Goal: Information Seeking & Learning: Understand process/instructions

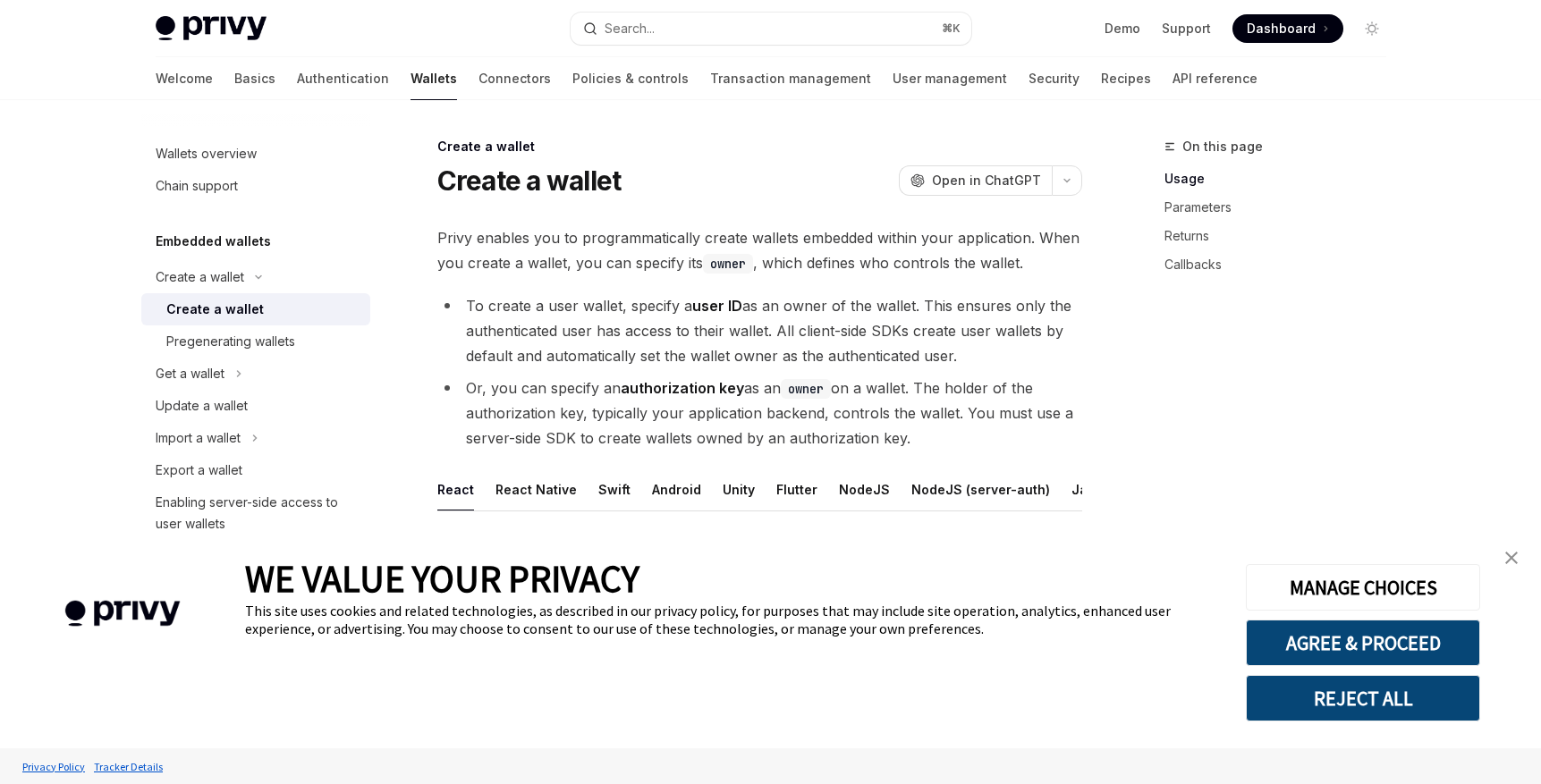
scroll to position [214, 0]
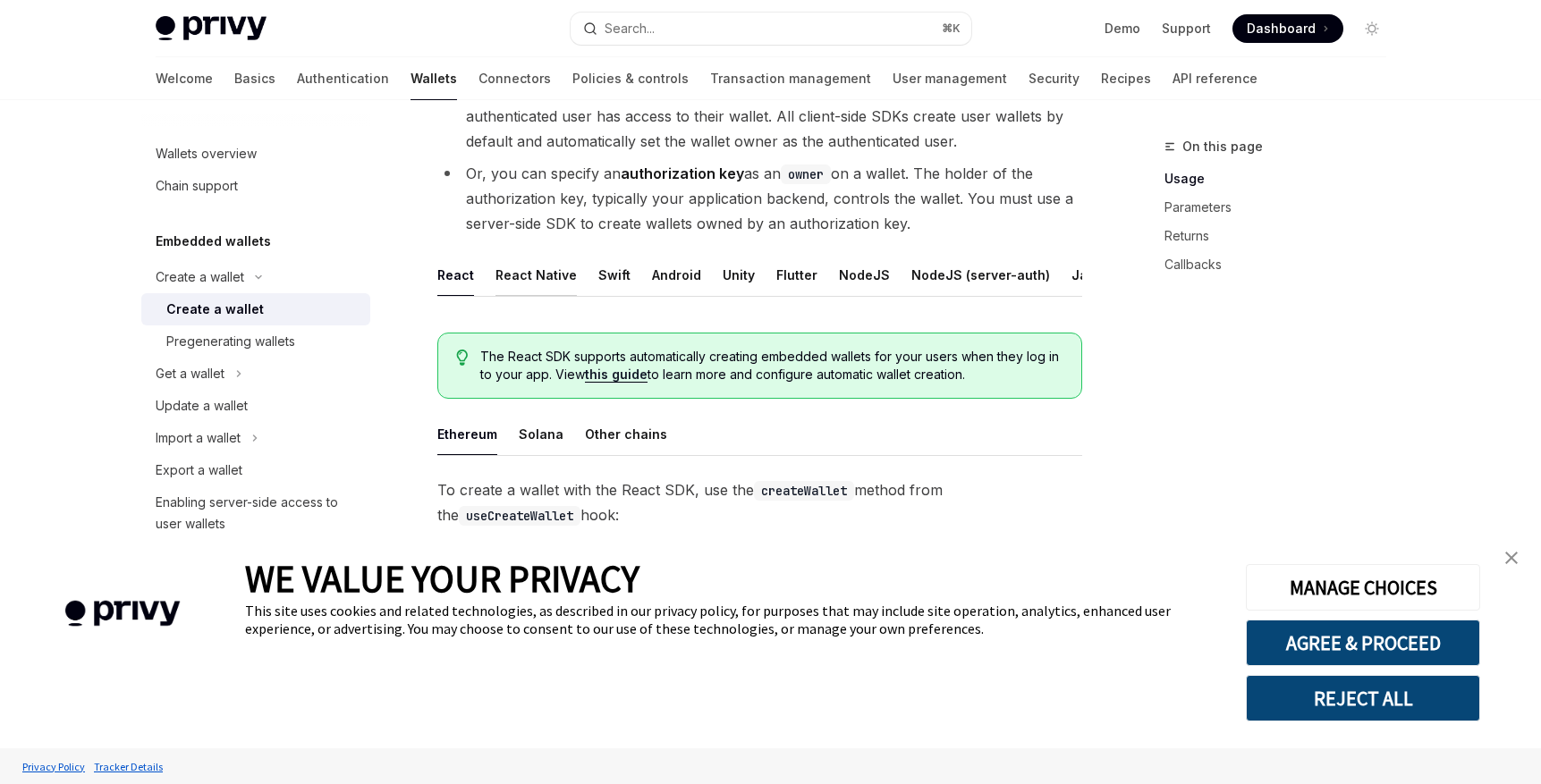
click at [521, 277] on button "React Native" at bounding box center [536, 274] width 82 height 42
type textarea "*"
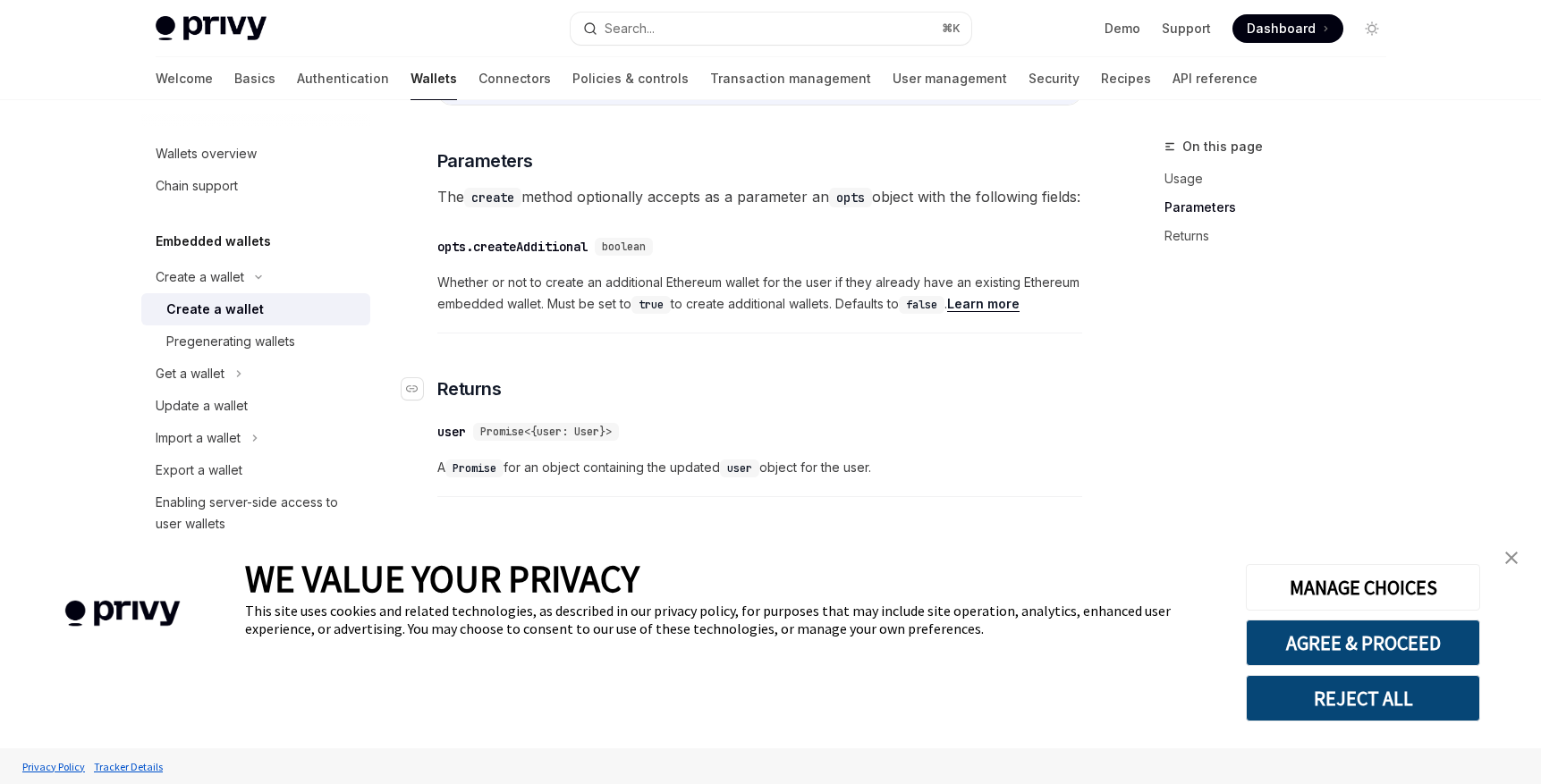
scroll to position [906, 0]
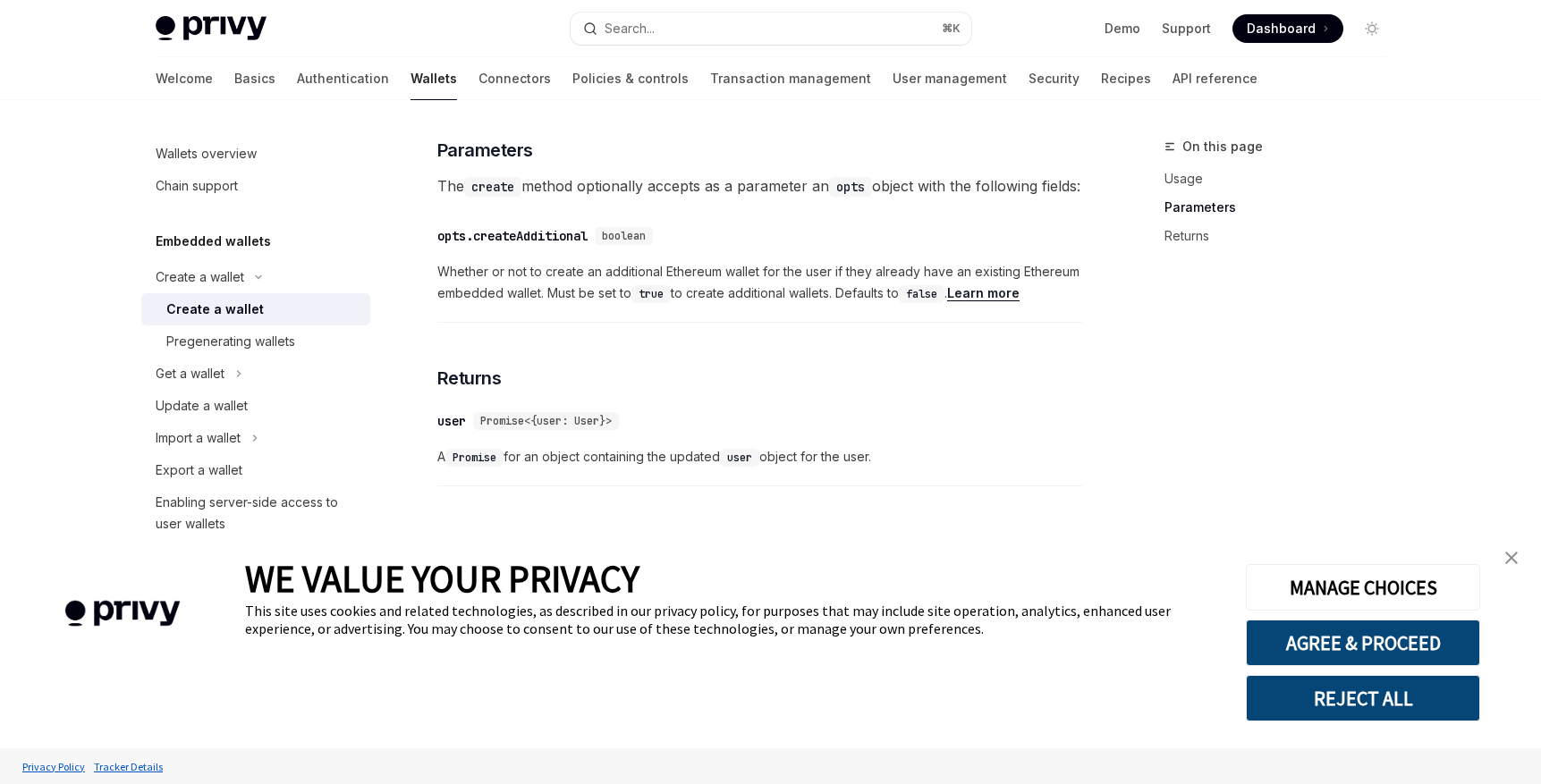
click at [1510, 569] on link "close banner" at bounding box center [1511, 557] width 36 height 36
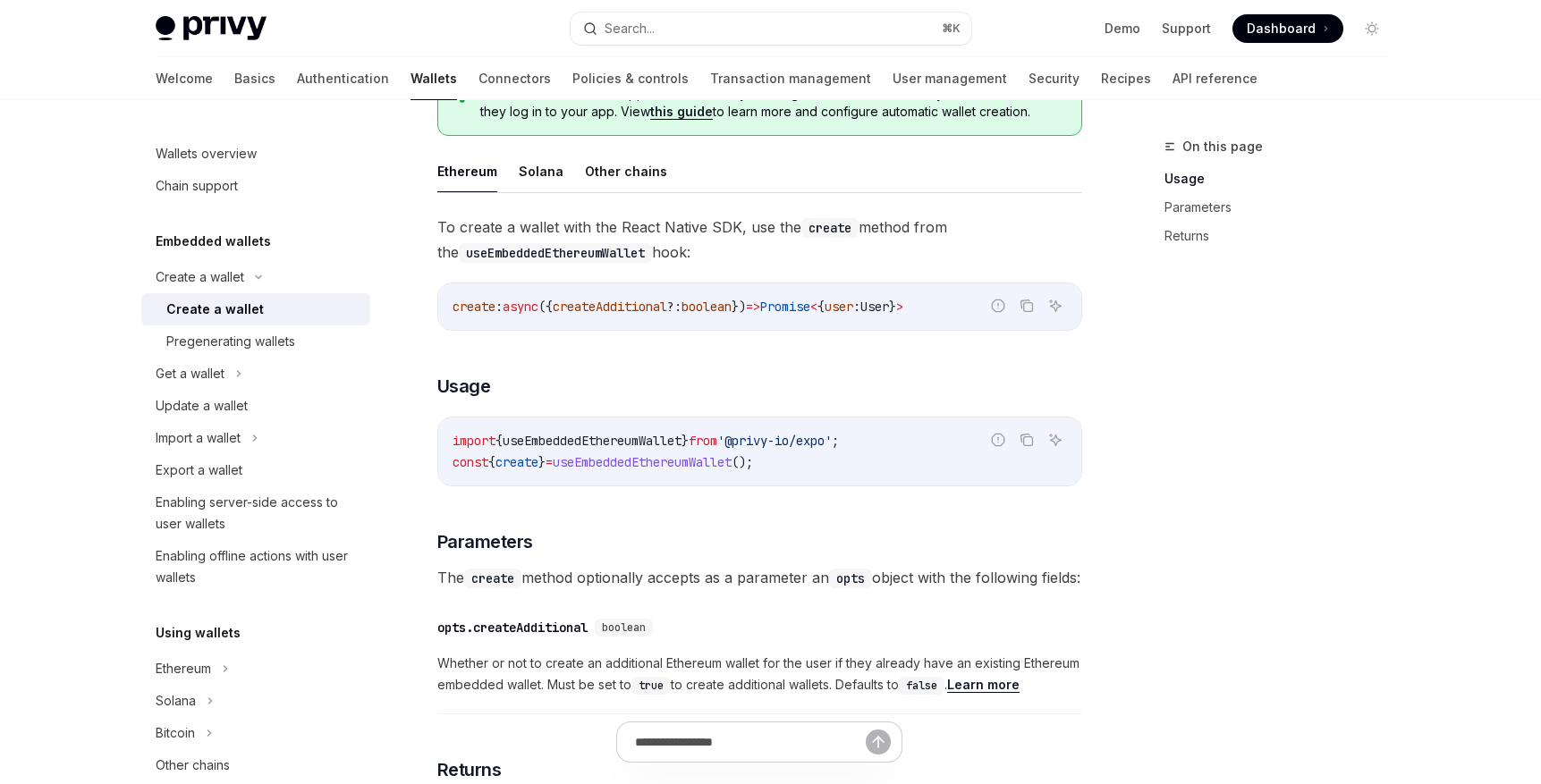
scroll to position [263, 0]
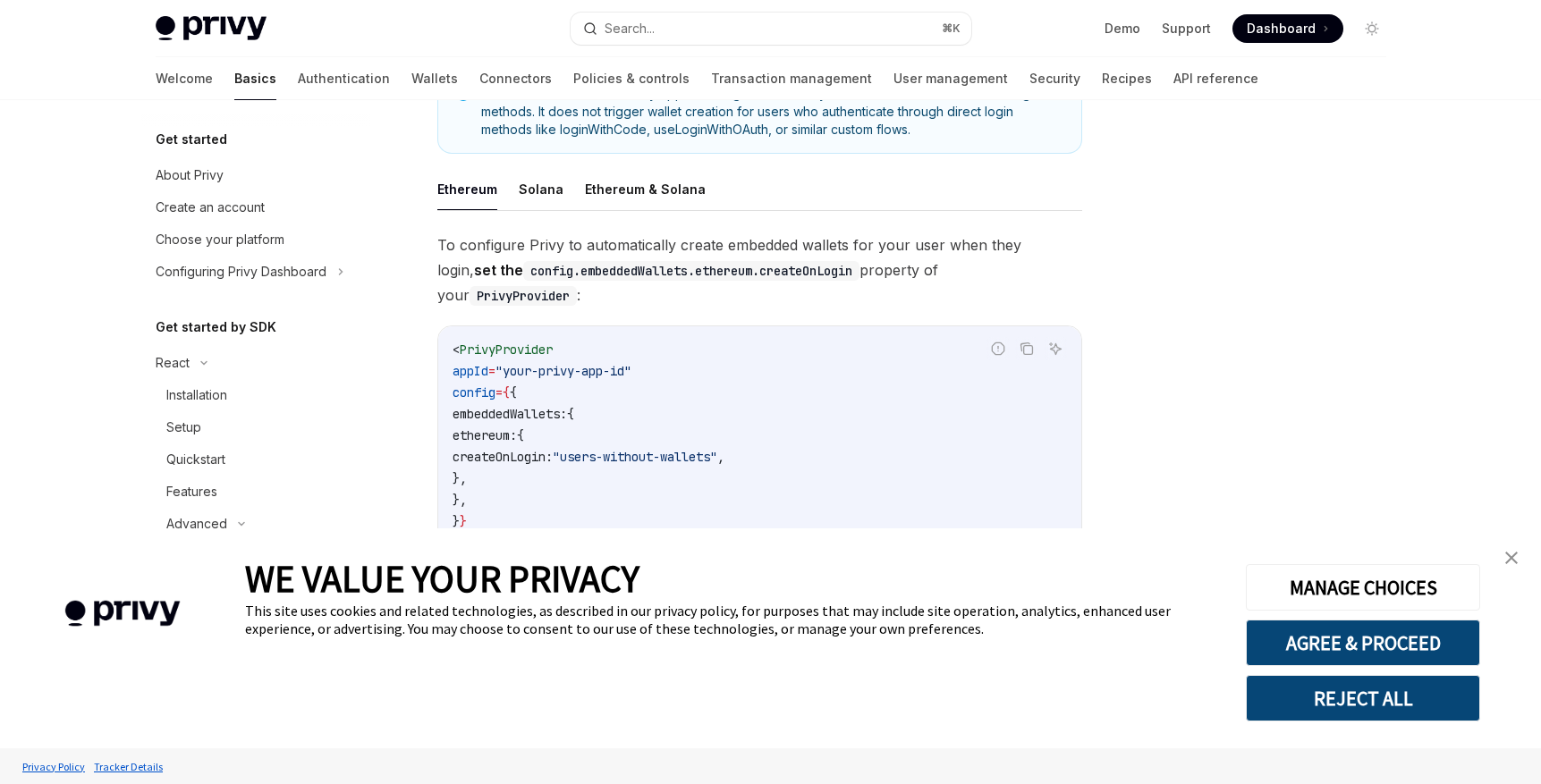
scroll to position [429, 0]
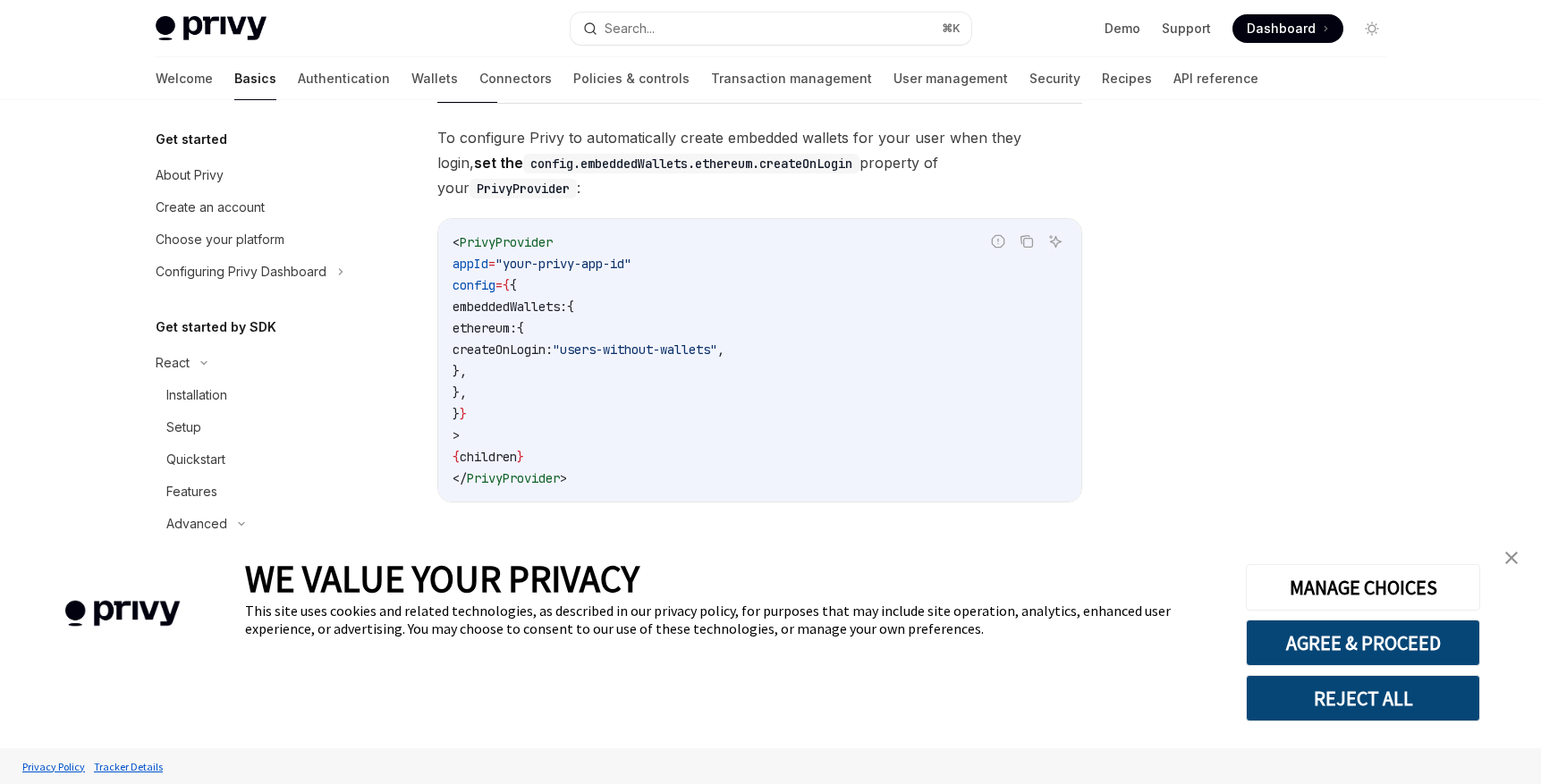
drag, startPoint x: 543, startPoint y: 355, endPoint x: 440, endPoint y: 275, distance: 130.4
click at [440, 275] on div "< PrivyProvider appId = "your-privy-app-id" config = { { embeddedWallets: { eth…" at bounding box center [759, 360] width 643 height 283
copy code "embeddedWallets: { ethereum: { createOnLogin: "users-without-wallets" , }, },"
drag, startPoint x: 1485, startPoint y: 38, endPoint x: 643, endPoint y: 355, distance: 899.7
click at [643, 355] on code "< PrivyProvider appId = "your-privy-app-id" config = { { embeddedWallets: { eth…" at bounding box center [759, 360] width 615 height 258
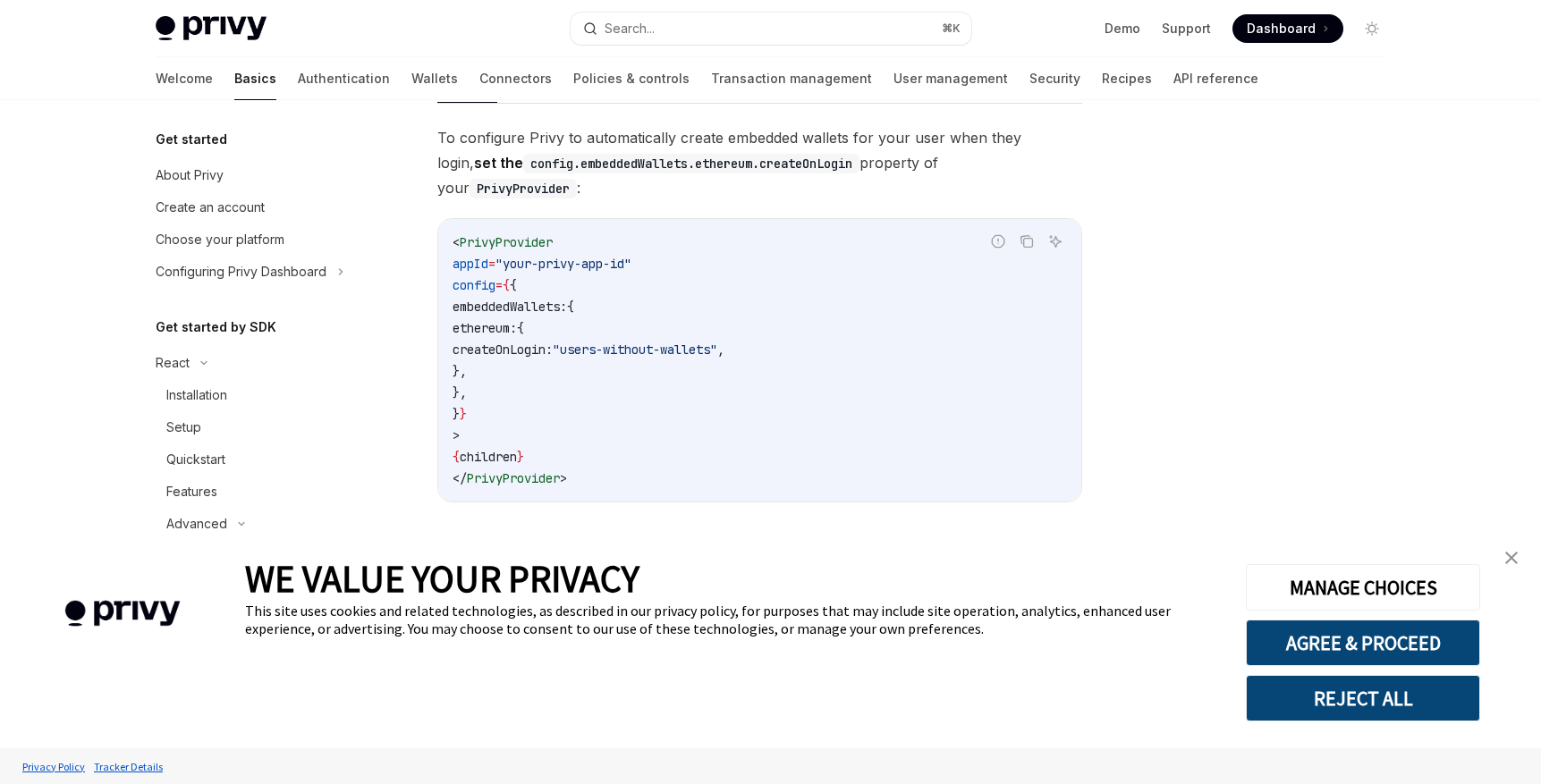
click at [530, 371] on code "< PrivyProvider appId = "your-privy-app-id" config = { { embeddedWallets: { eth…" at bounding box center [759, 360] width 615 height 258
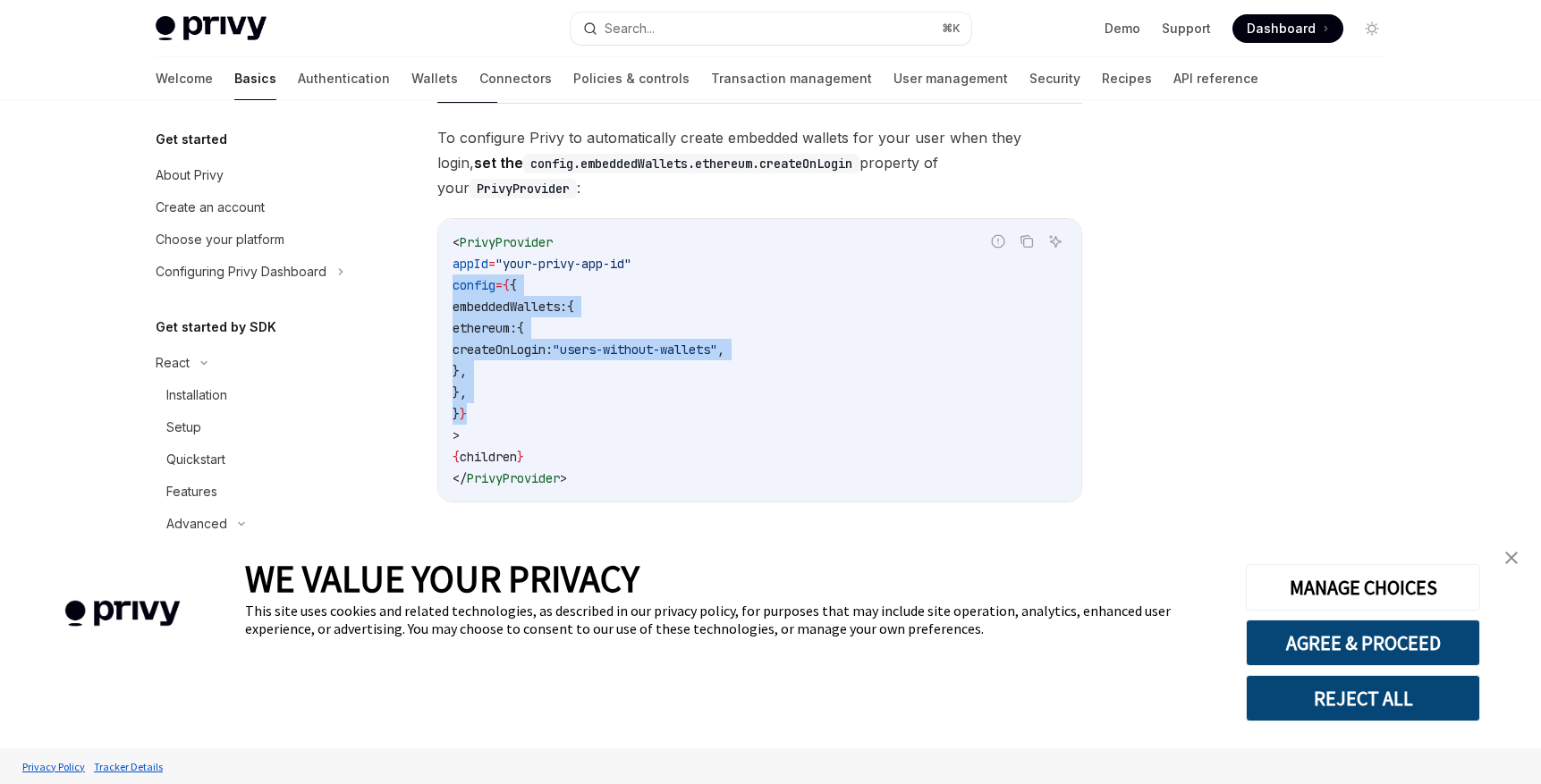
drag, startPoint x: 519, startPoint y: 383, endPoint x: 417, endPoint y: 259, distance: 160.6
click at [417, 259] on div "Advanced Automatic wallet creation OpenAI Open in ChatGPT OpenAI Open in ChatGP…" at bounding box center [592, 355] width 987 height 1296
copy code "config = { { embeddedWallets: { ethereum: { createOnLogin: "users-without-walle…"
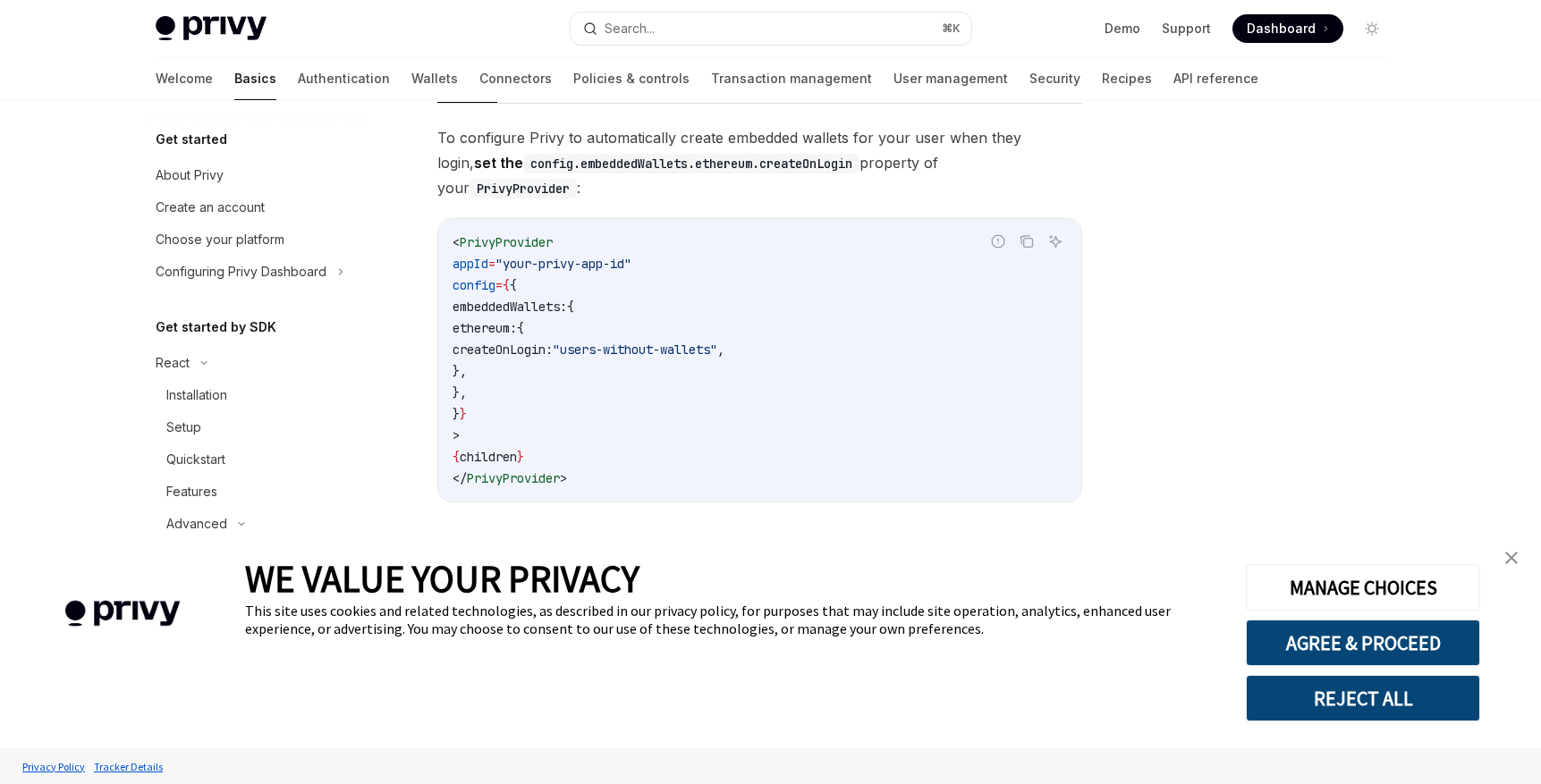
click at [701, 451] on code "< PrivyProvider appId = "your-privy-app-id" config = { { embeddedWallets: { eth…" at bounding box center [759, 360] width 615 height 258
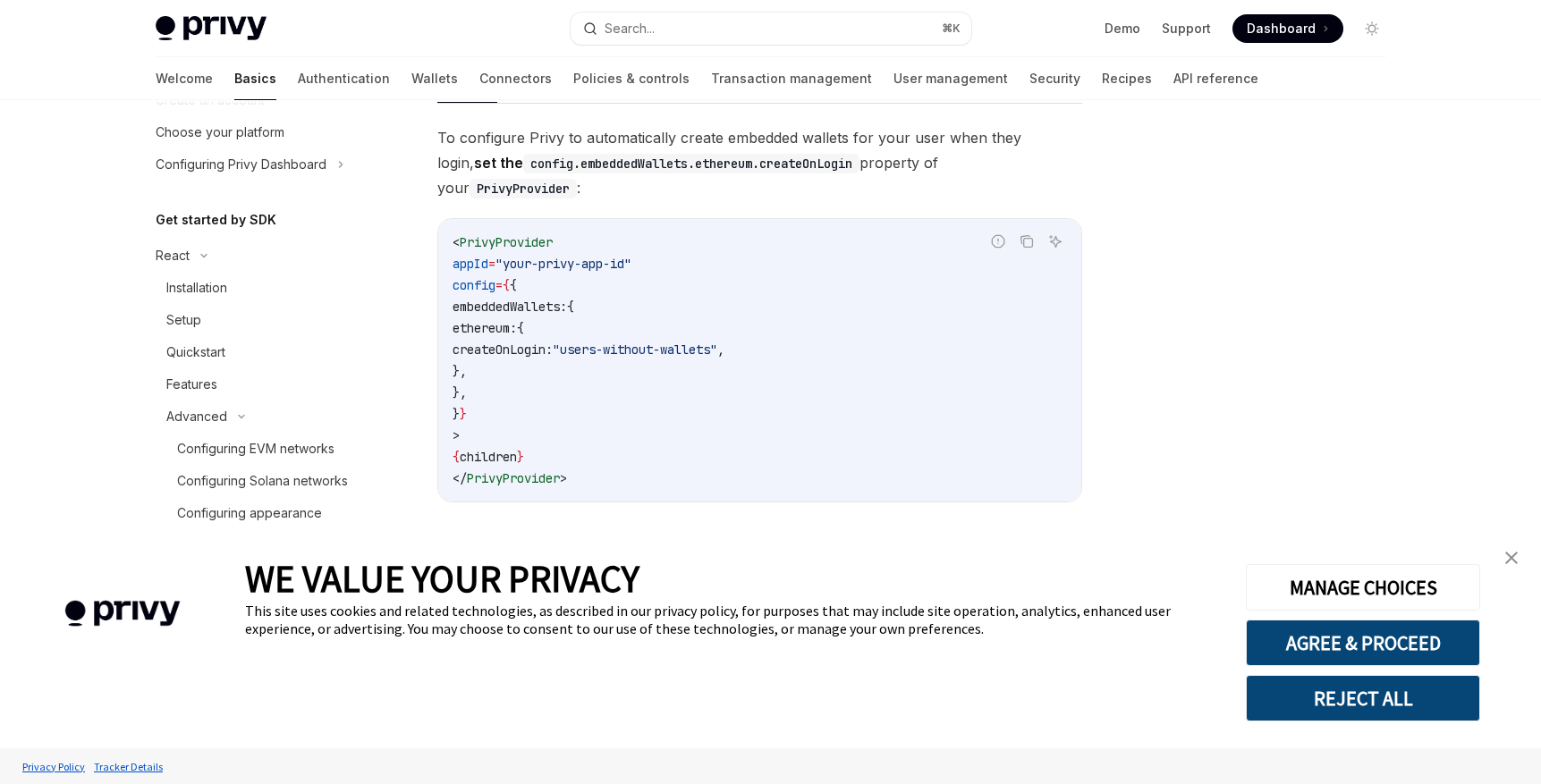
scroll to position [322, 0]
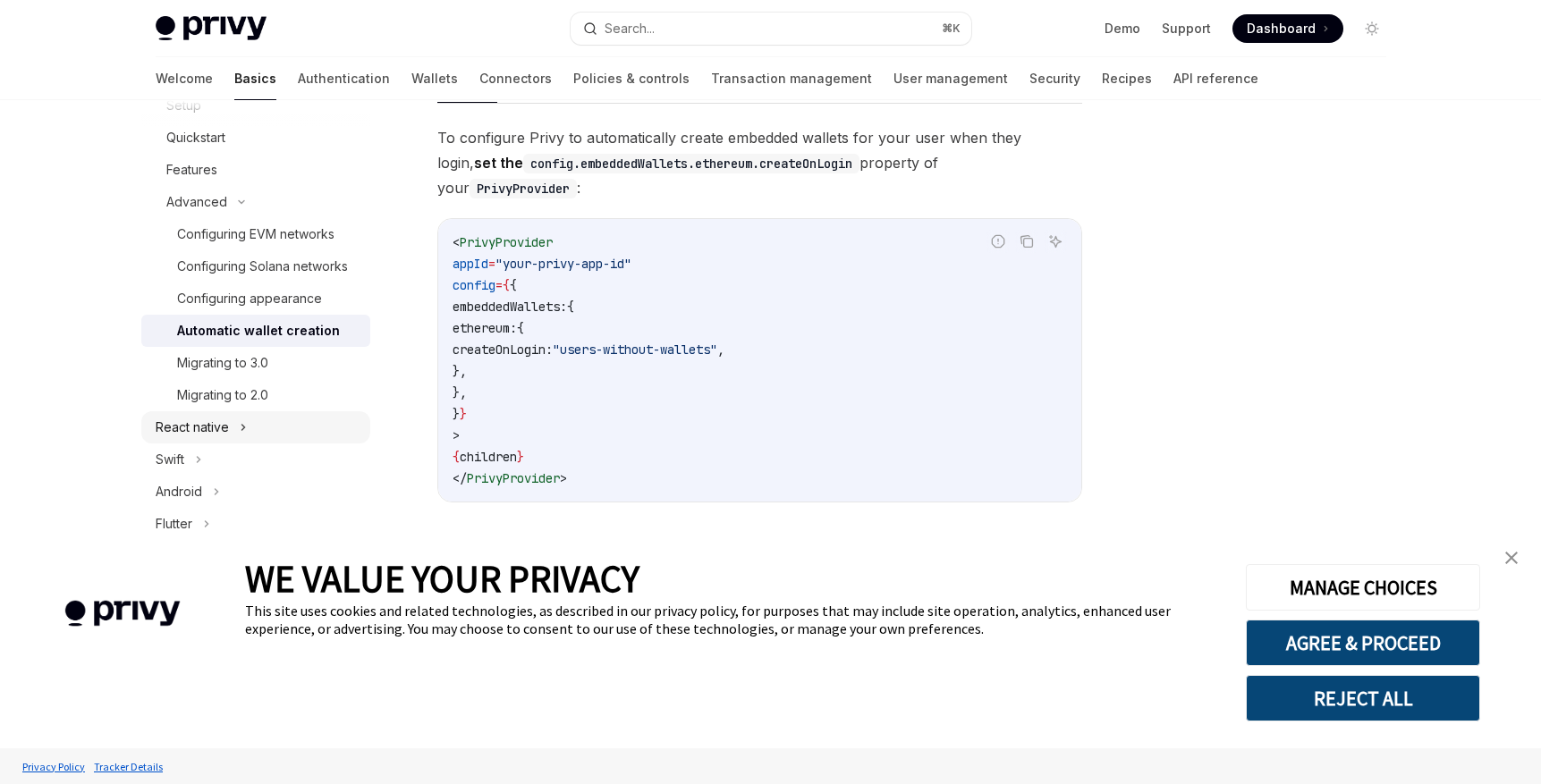
click at [240, 438] on icon at bounding box center [243, 426] width 7 height 21
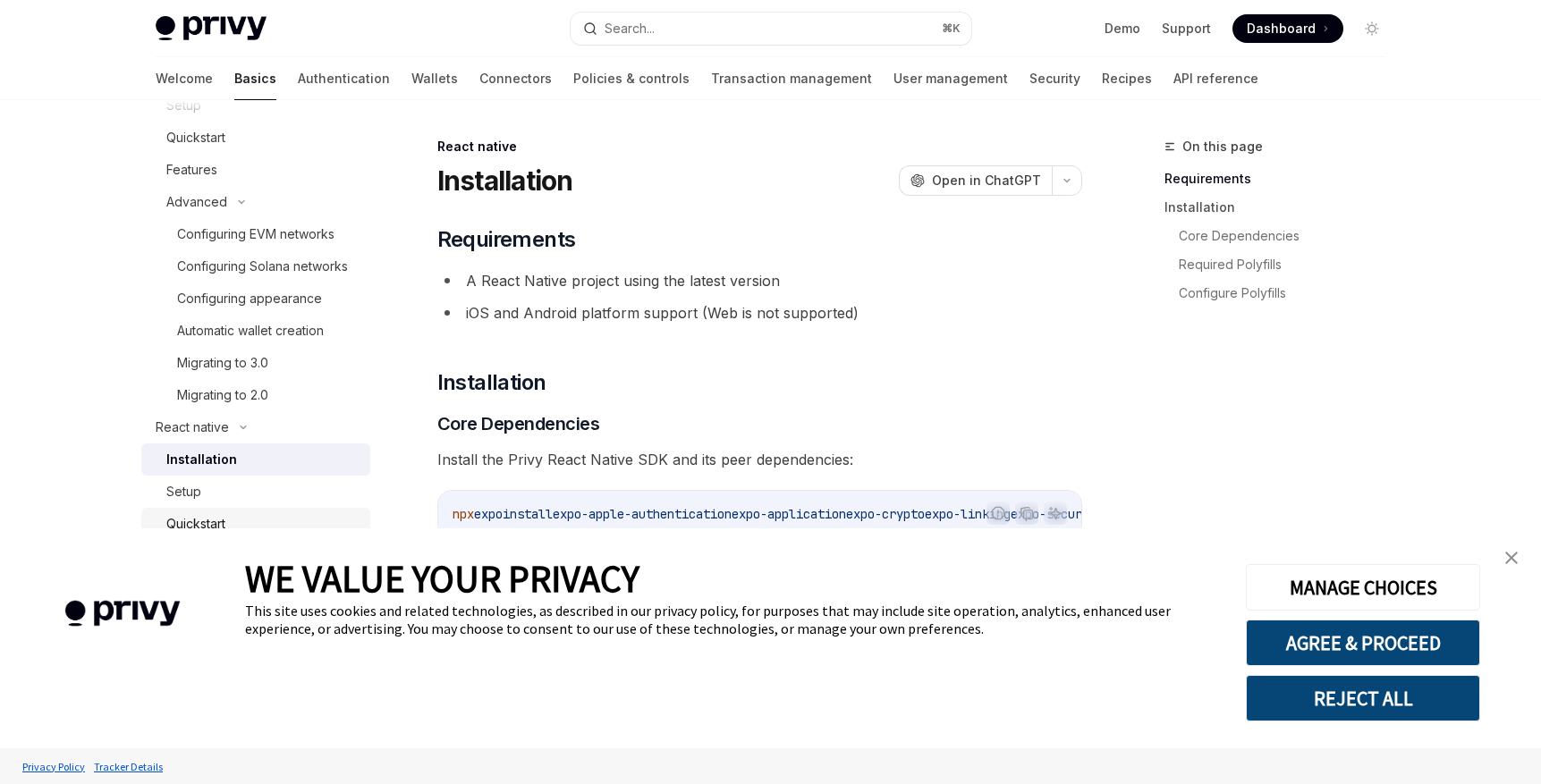
scroll to position [429, 0]
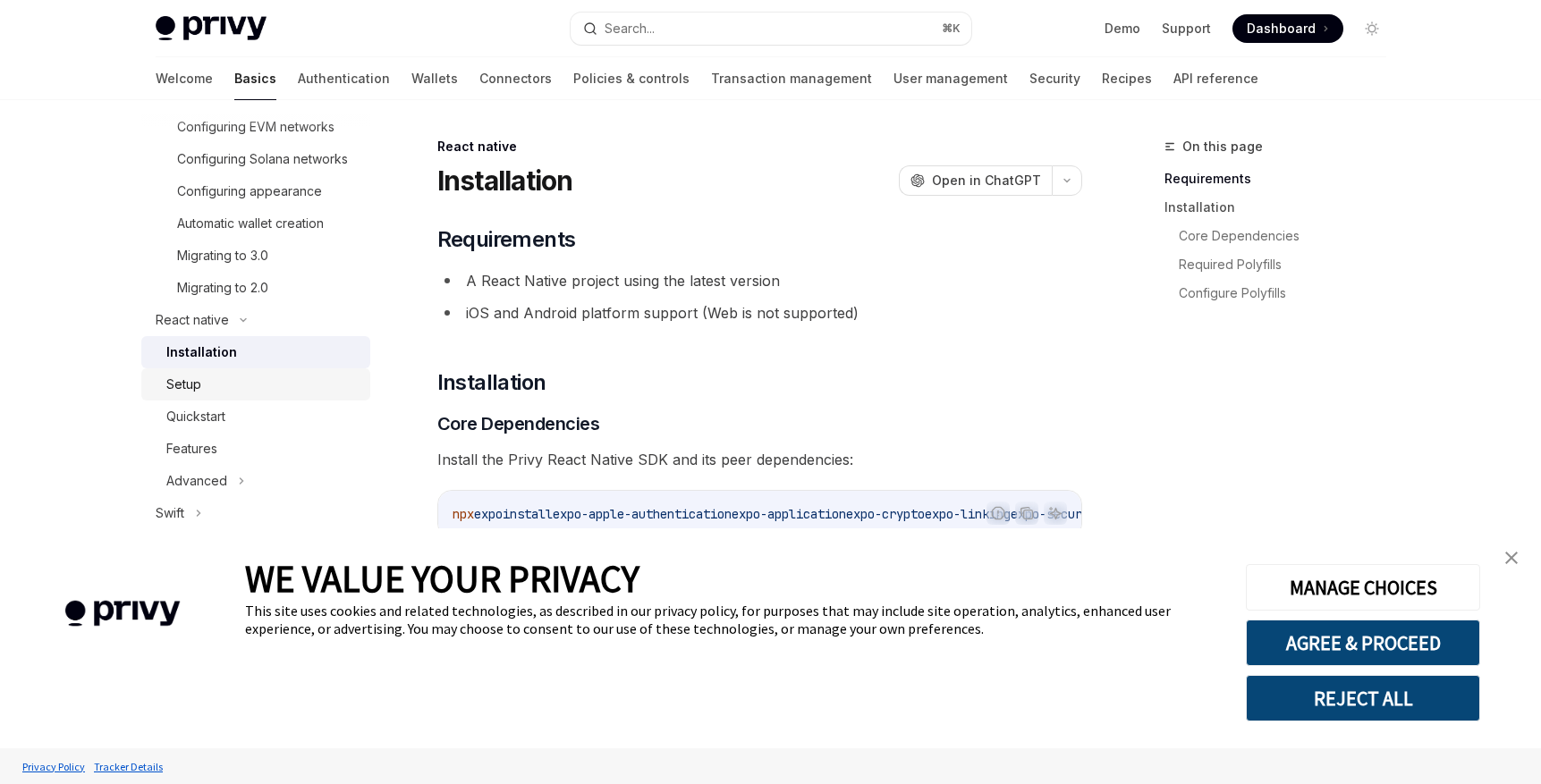
click at [279, 395] on div "Setup" at bounding box center [262, 384] width 193 height 21
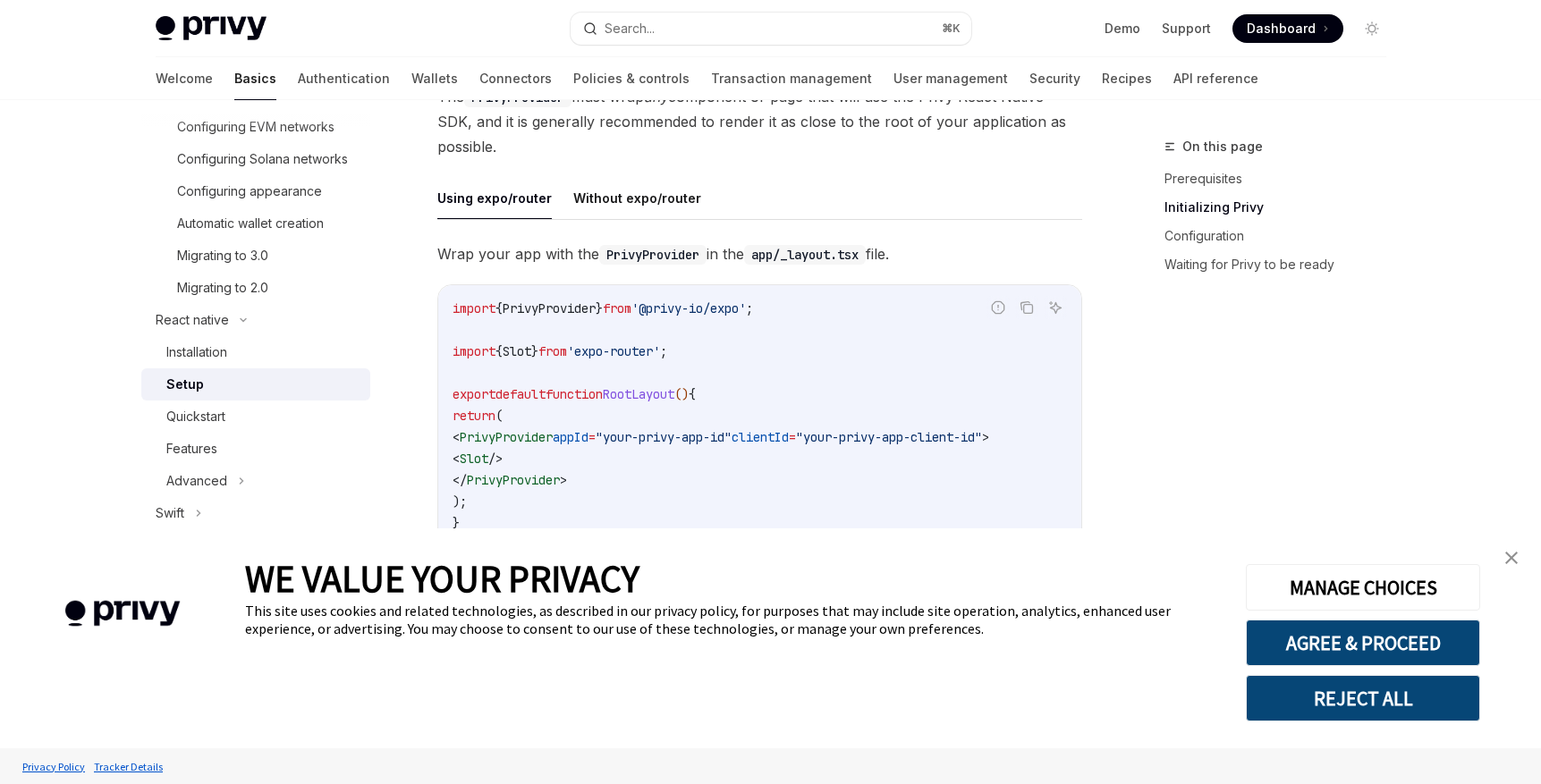
scroll to position [643, 0]
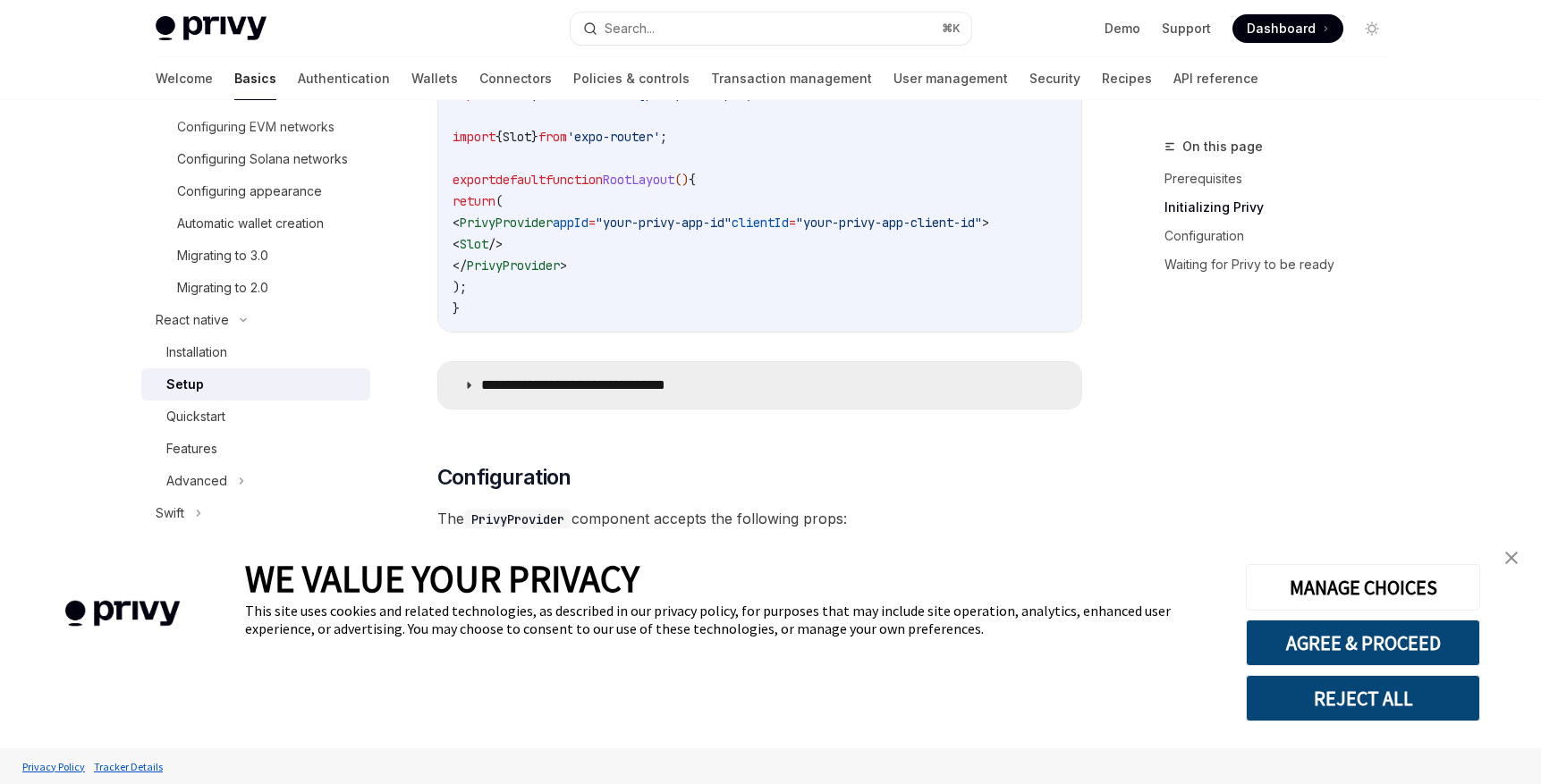
click at [633, 404] on summary "**********" at bounding box center [759, 386] width 643 height 46
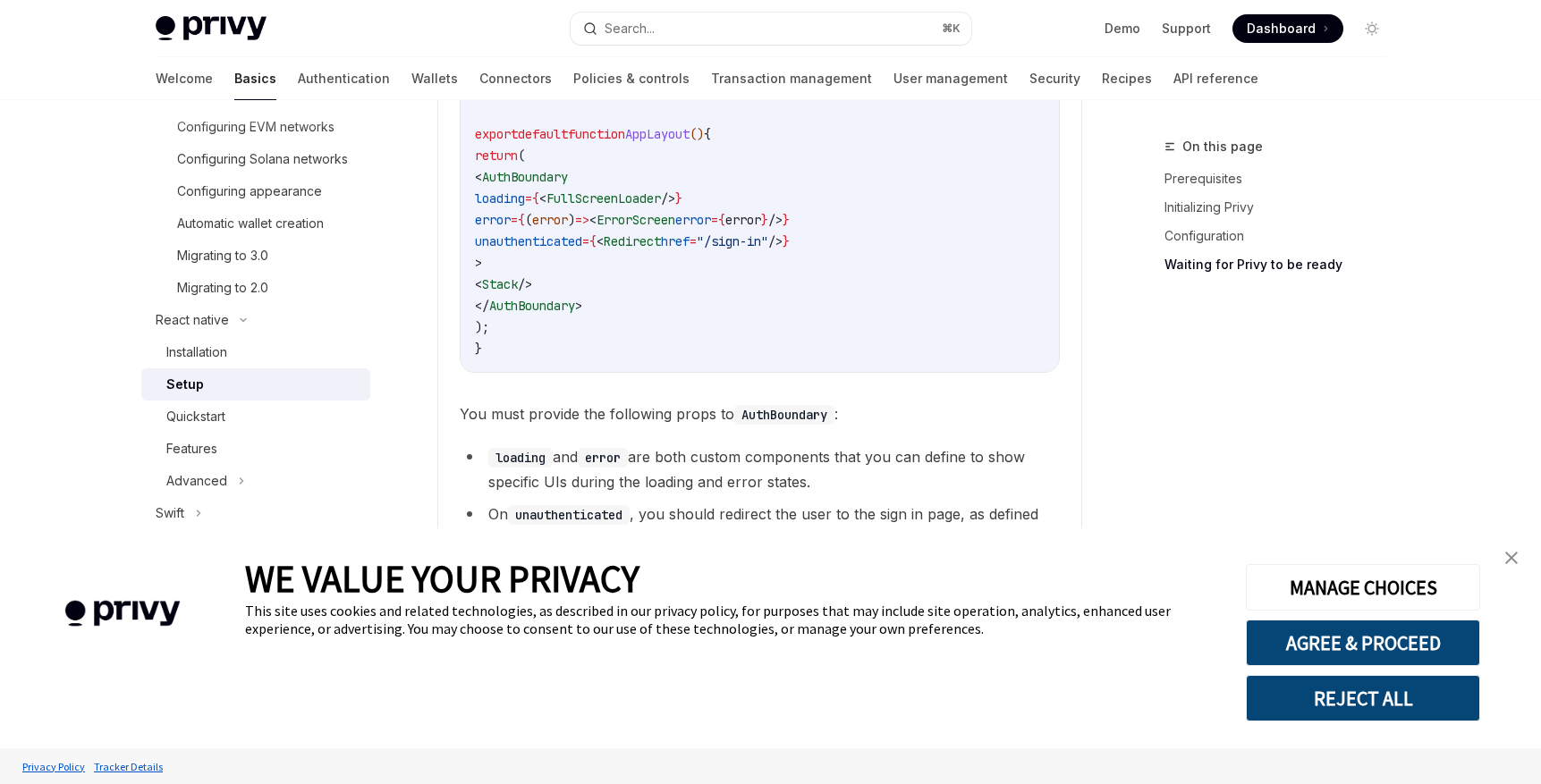
scroll to position [1294, 0]
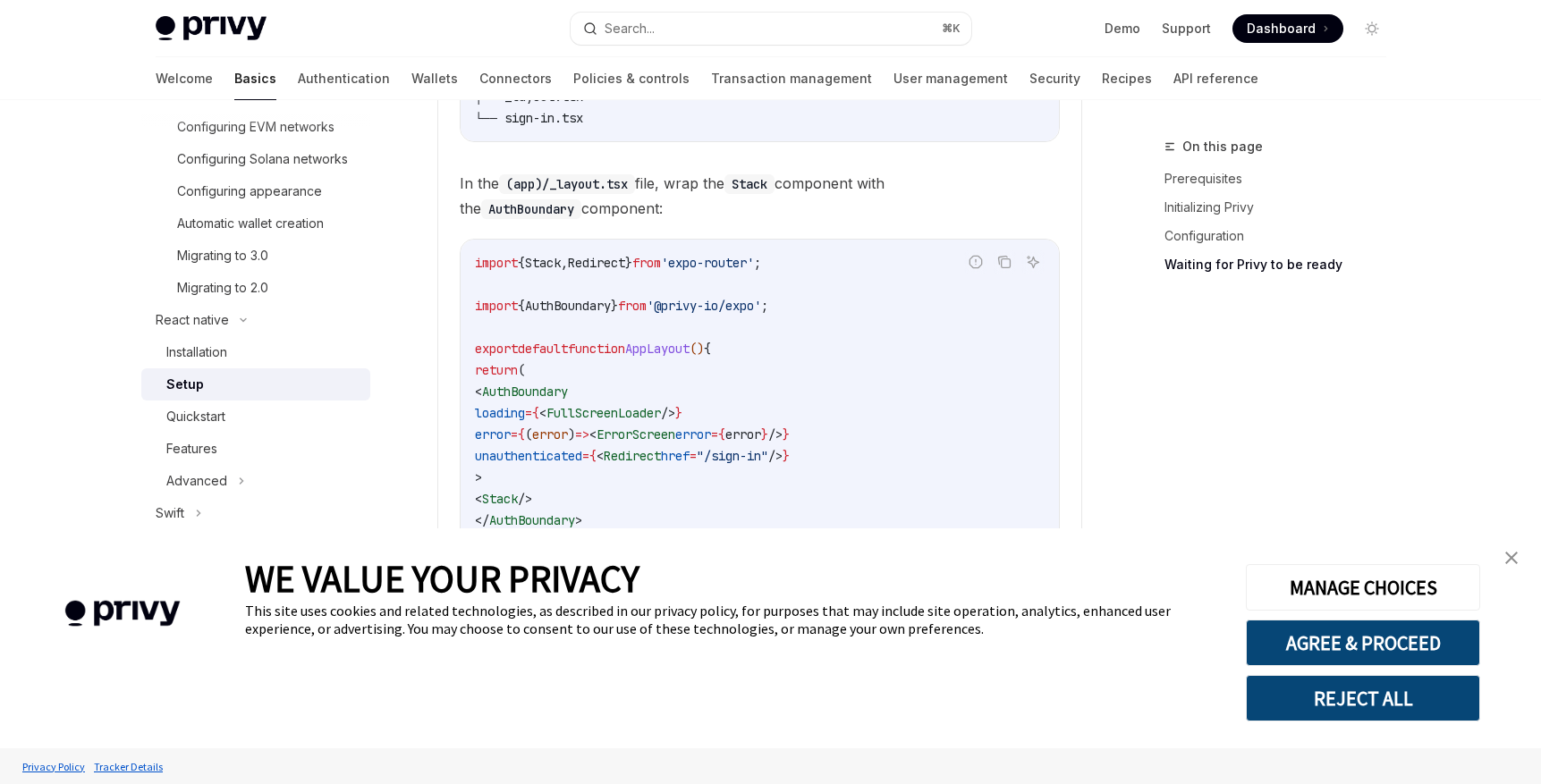
click at [1514, 560] on img "close banner" at bounding box center [1511, 558] width 13 height 13
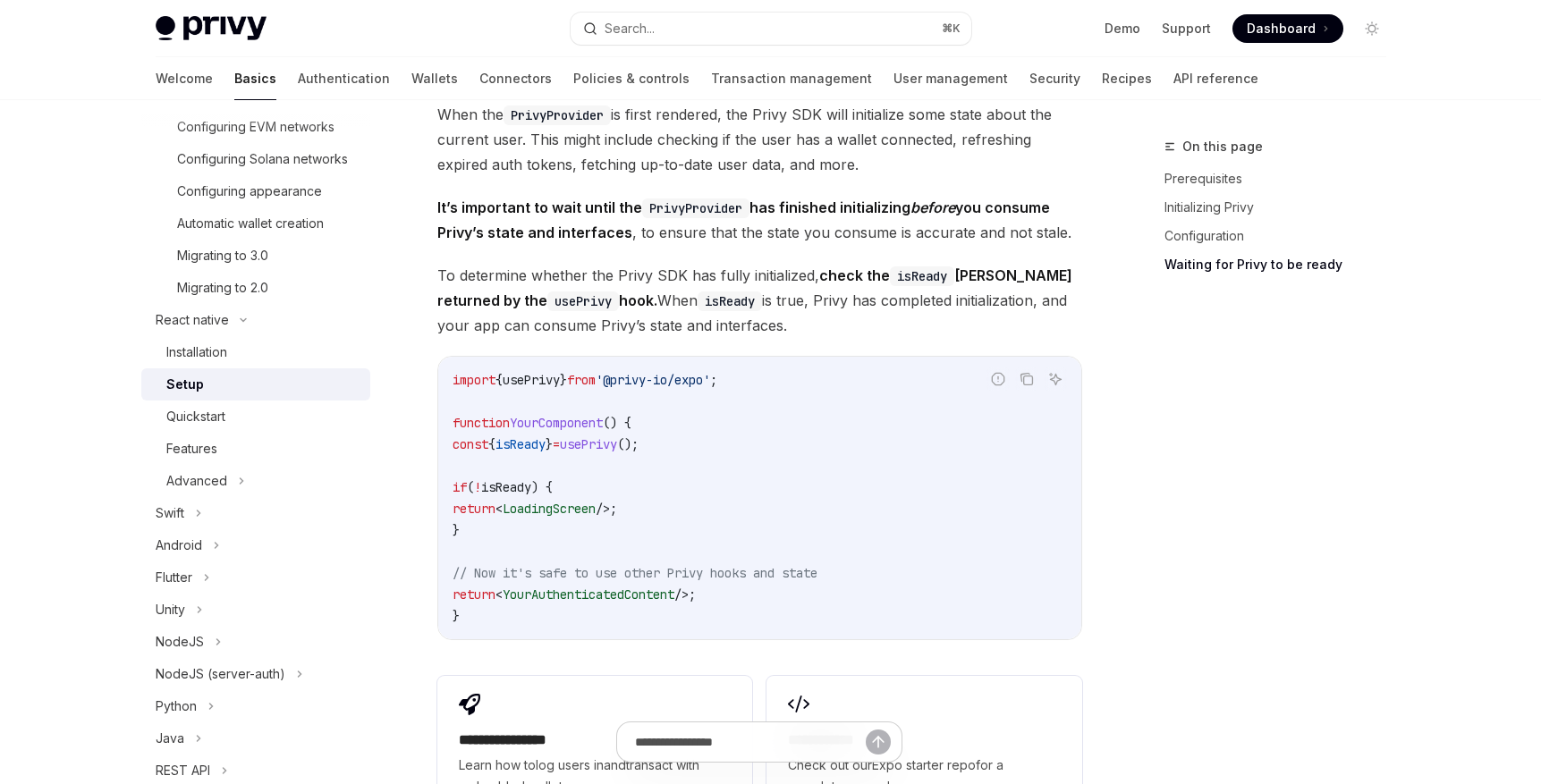
scroll to position [2778, 0]
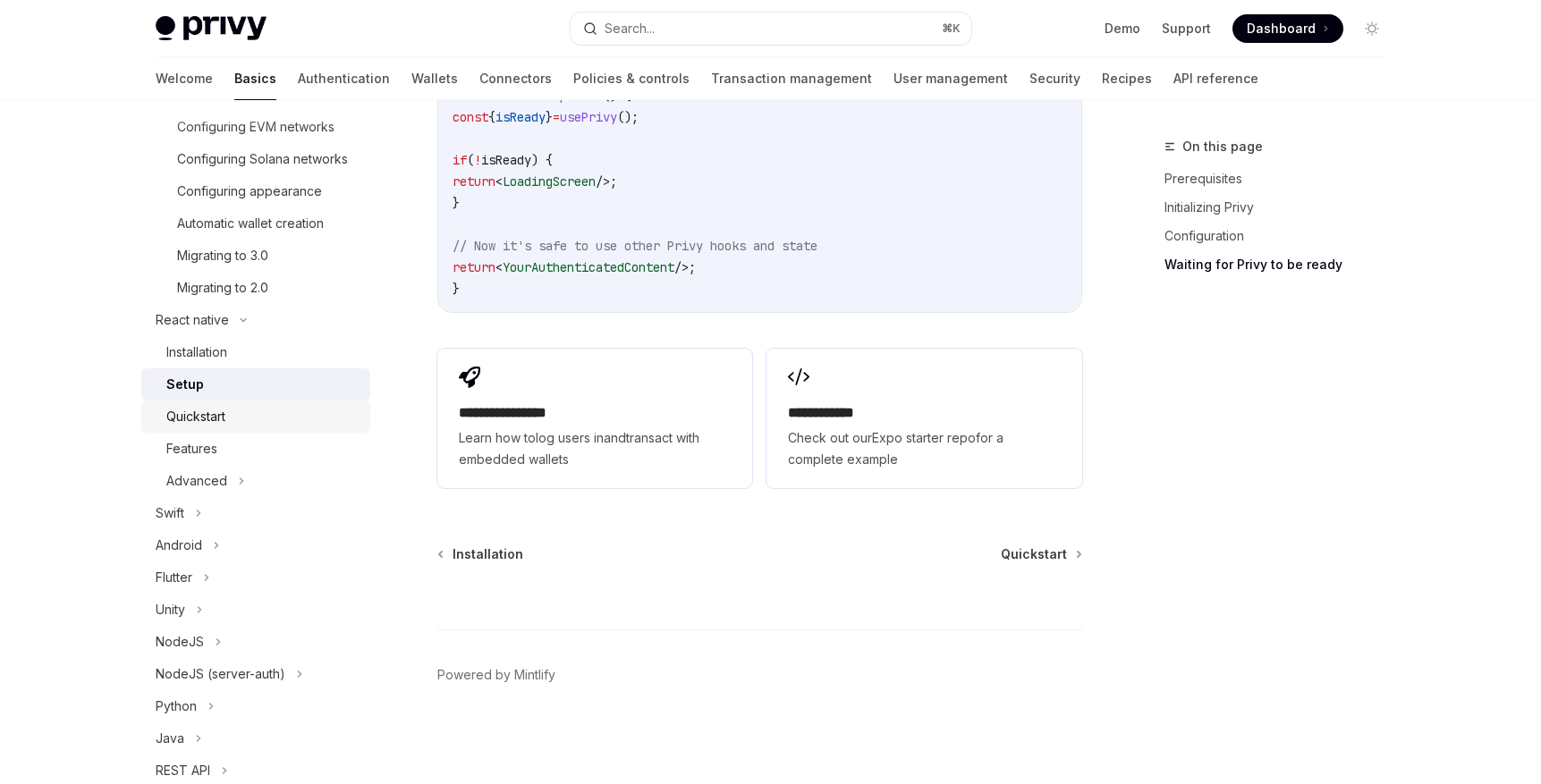
click at [309, 427] on div "Quickstart" at bounding box center [262, 416] width 193 height 21
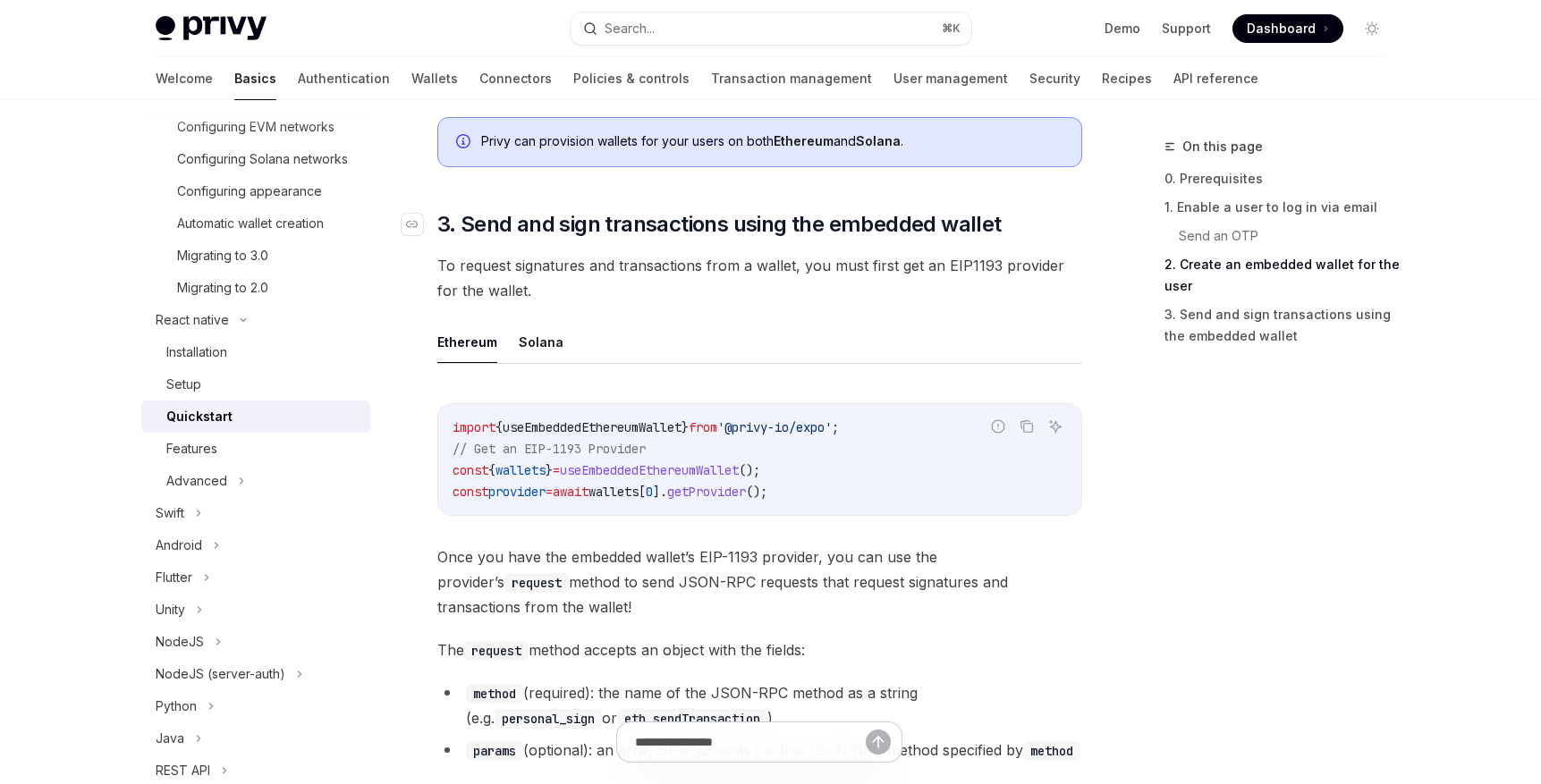
scroll to position [2126, 0]
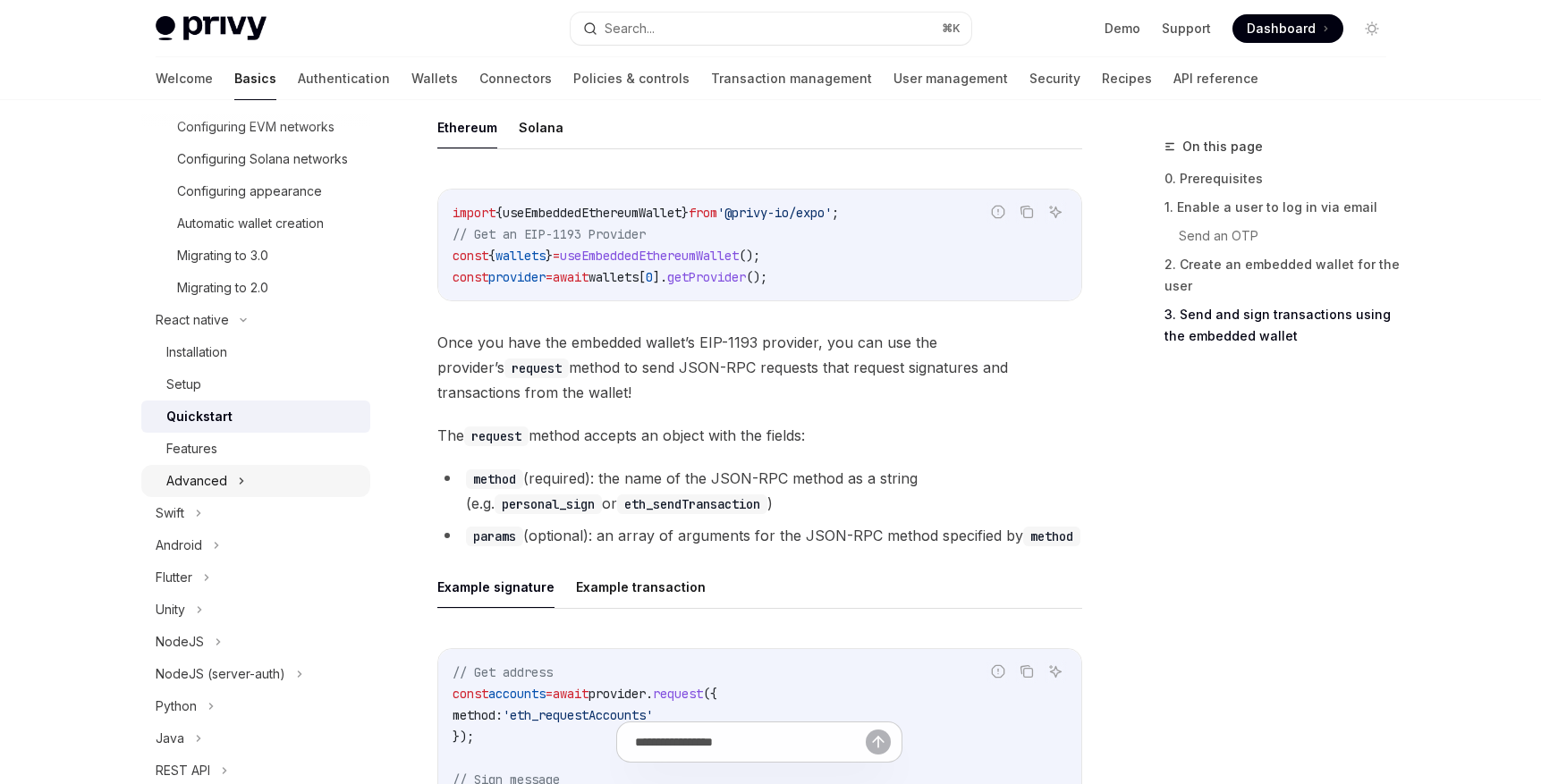
click at [240, 484] on icon at bounding box center [240, 481] width 3 height 6
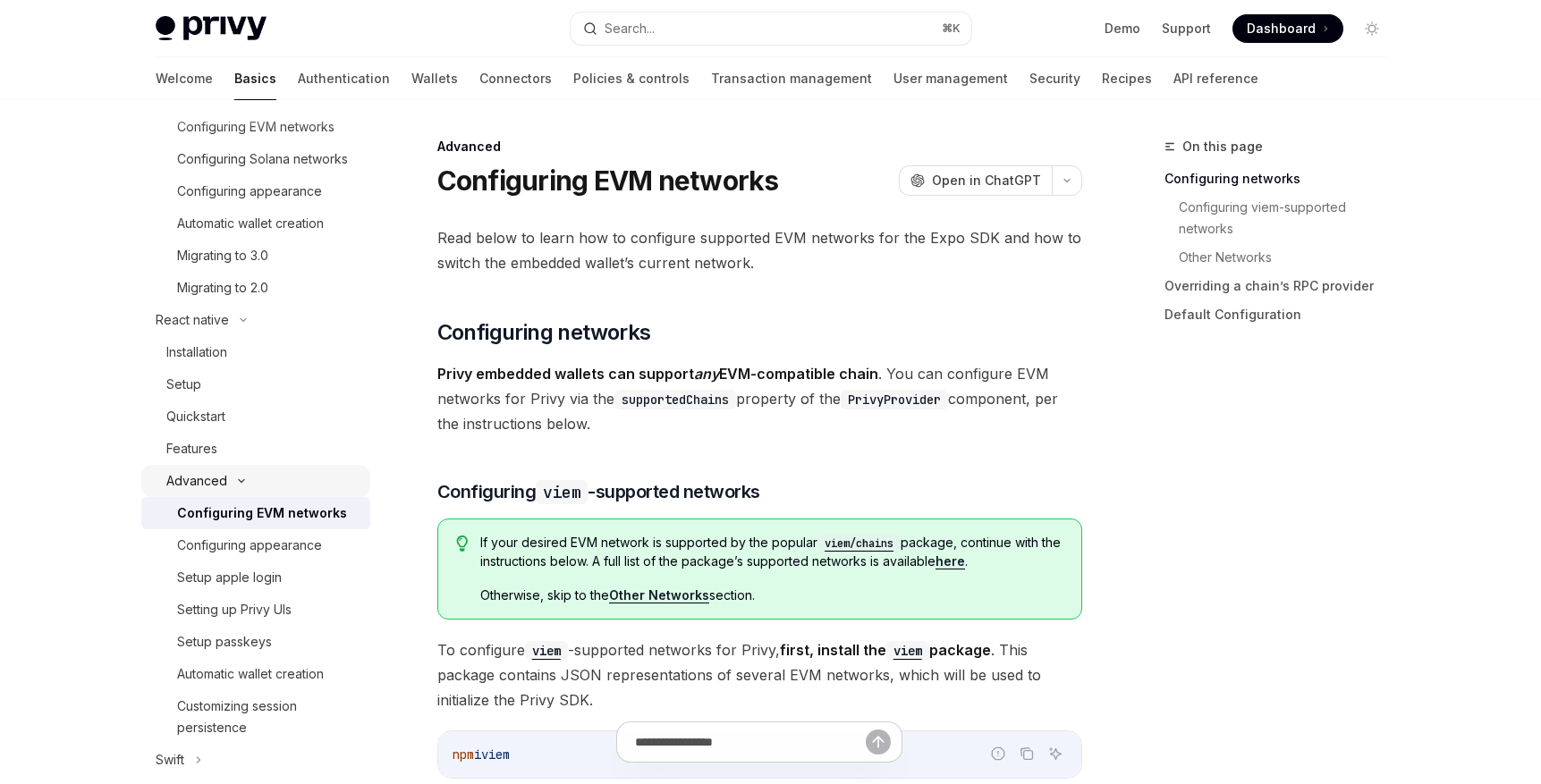
scroll to position [537, 0]
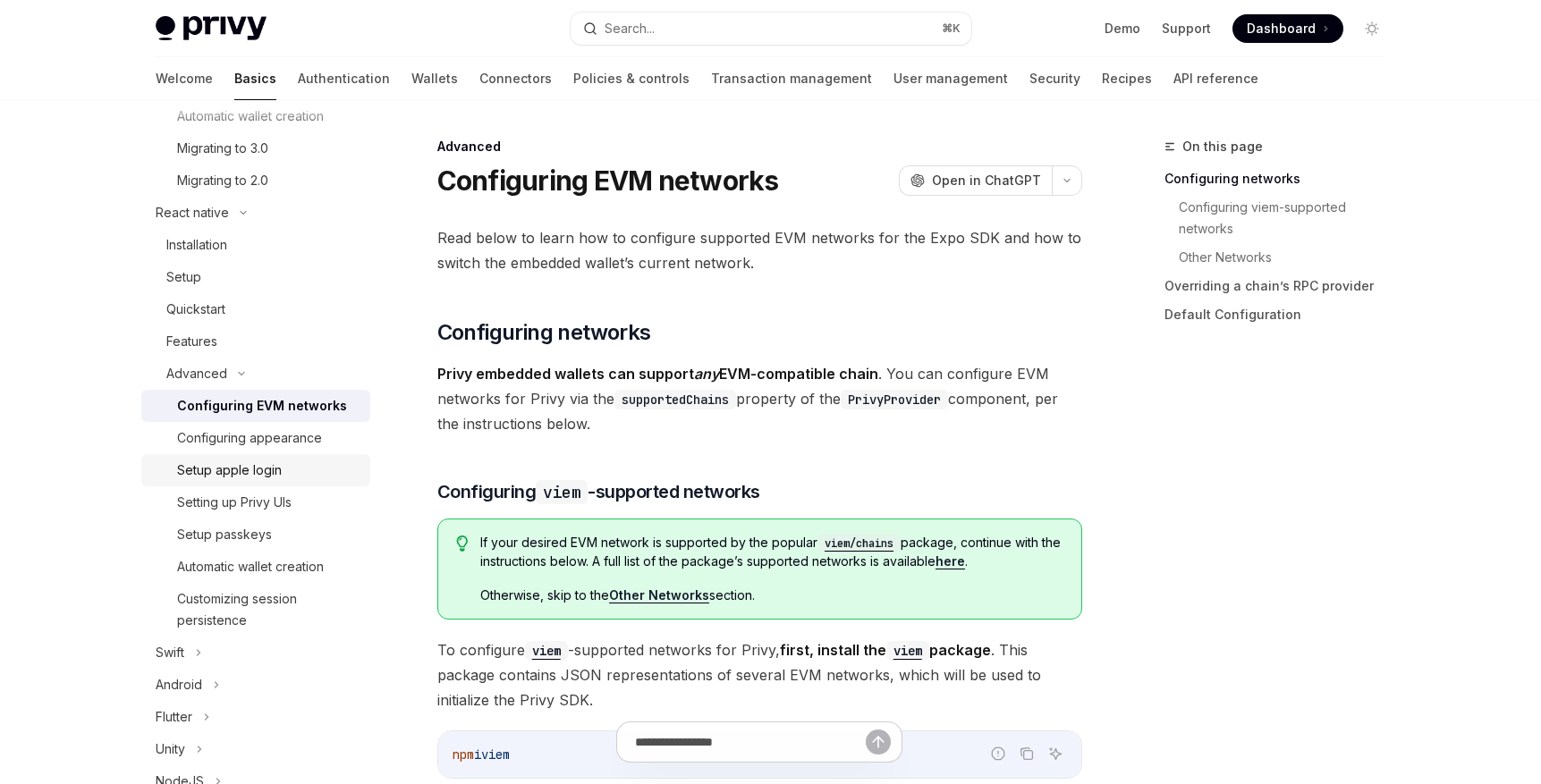
click at [298, 481] on div "Setup apple login" at bounding box center [268, 470] width 183 height 21
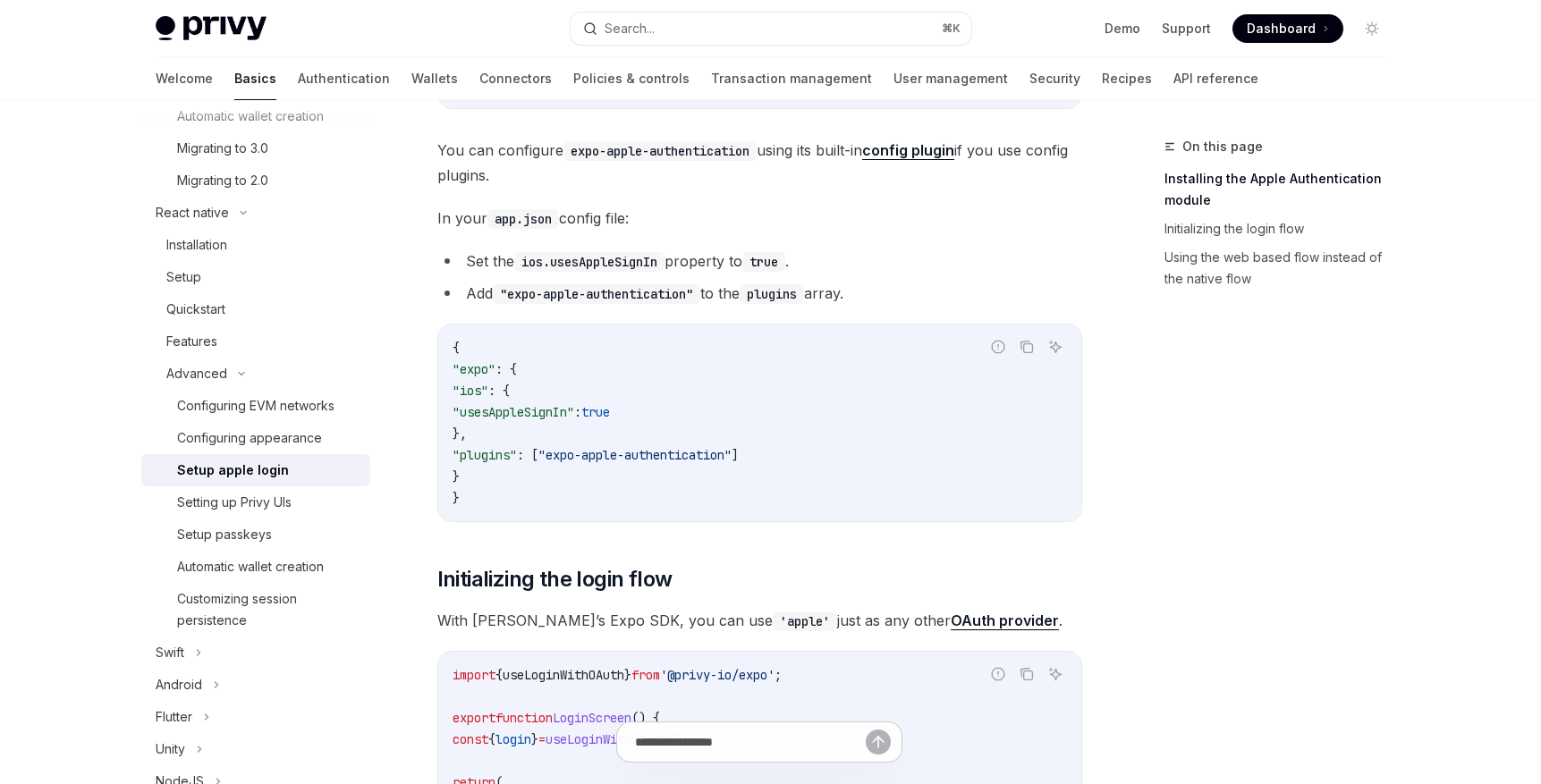
scroll to position [84, 0]
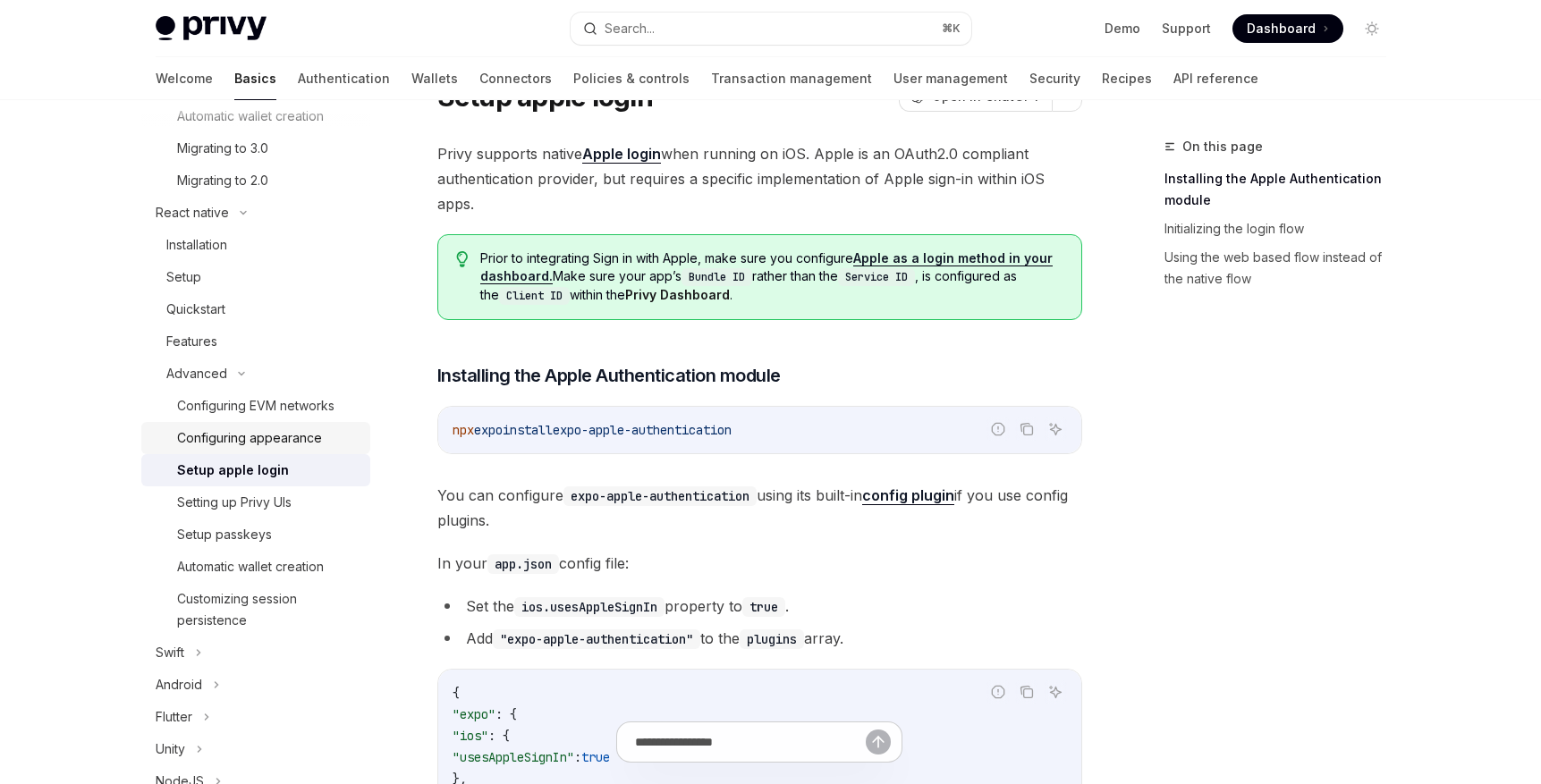
click at [321, 449] on div "Configuring appearance" at bounding box center [268, 437] width 183 height 21
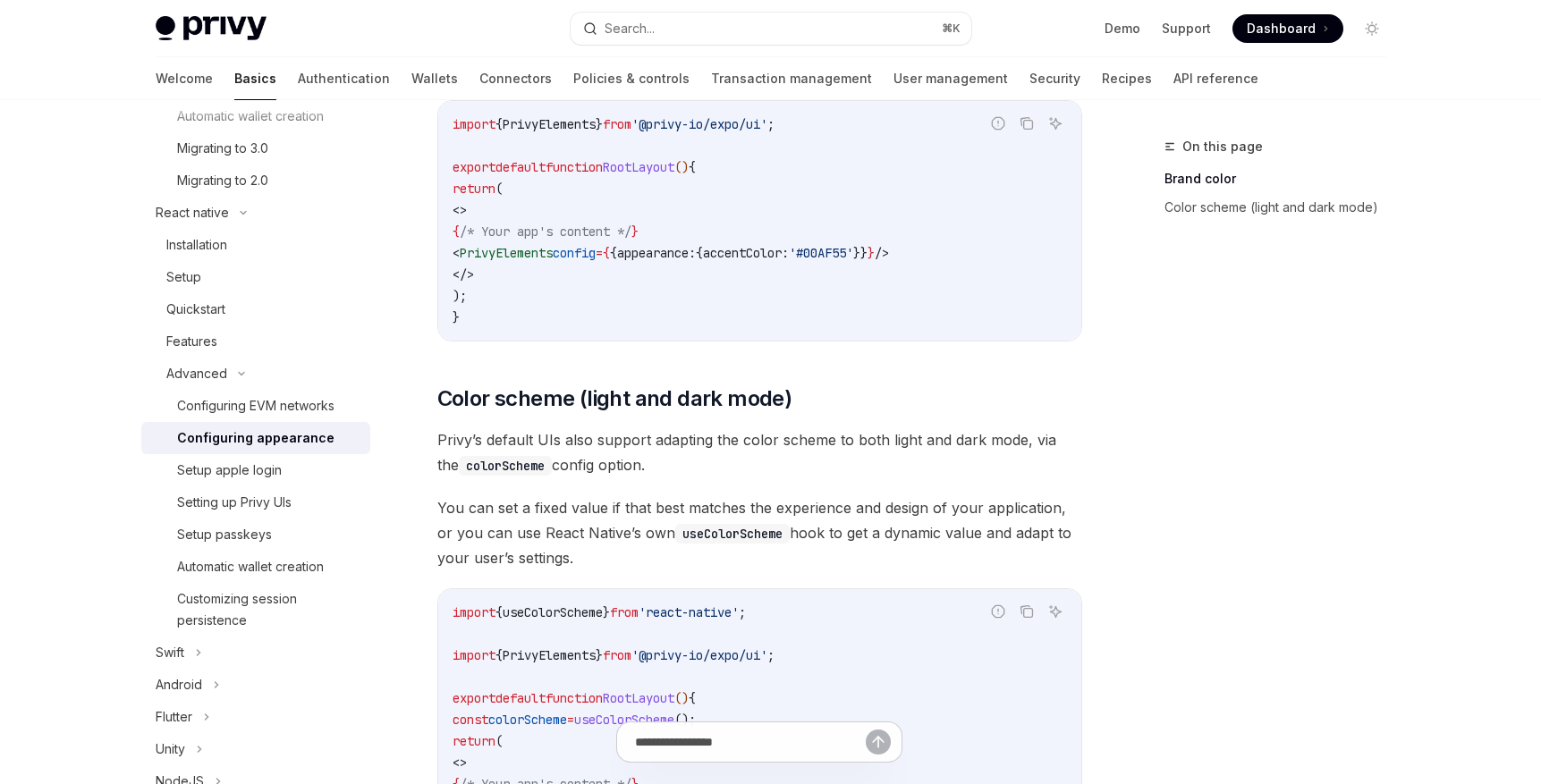
scroll to position [612, 0]
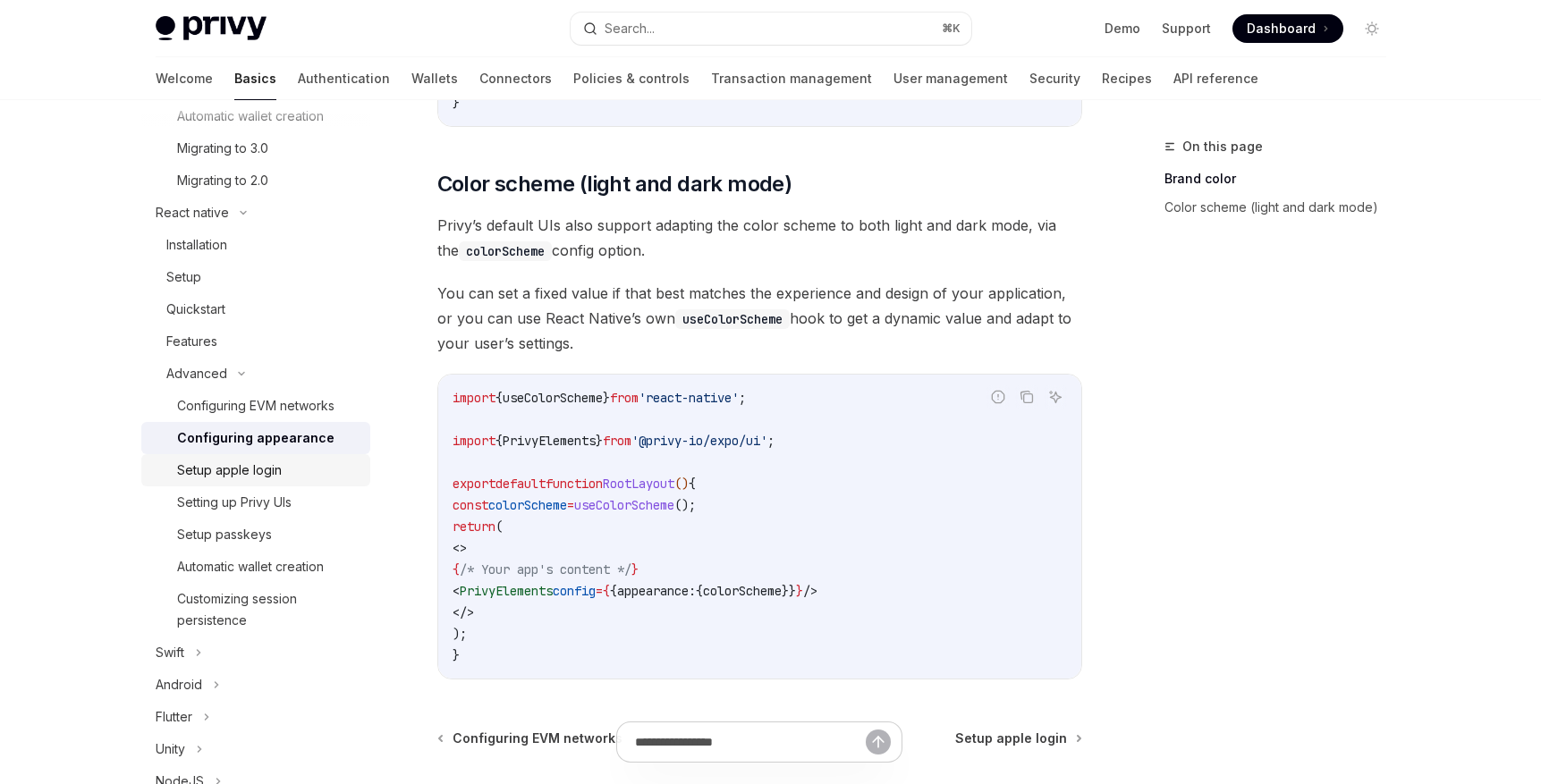
click at [279, 481] on div "Setup apple login" at bounding box center [229, 470] width 105 height 21
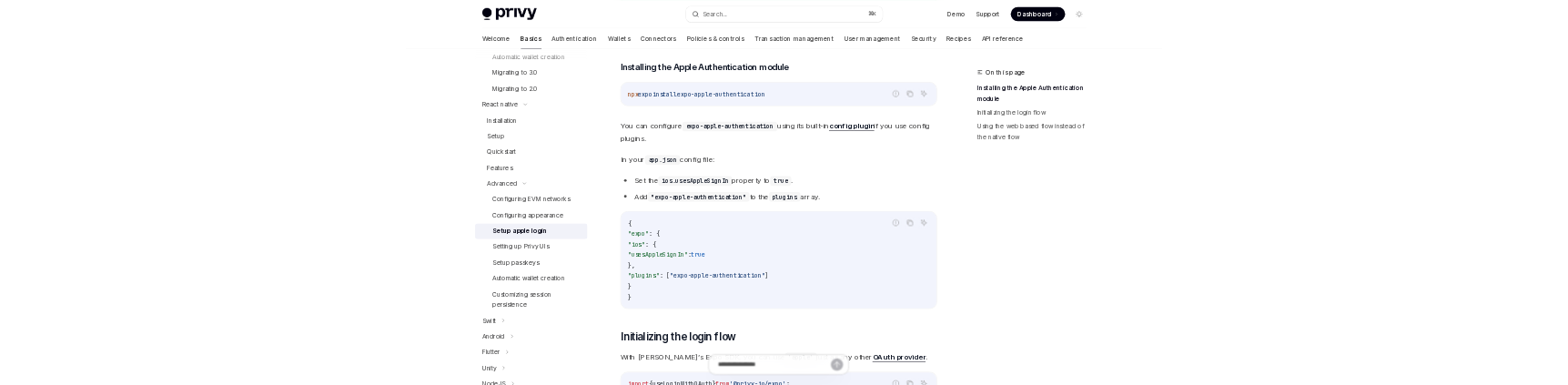
scroll to position [656, 0]
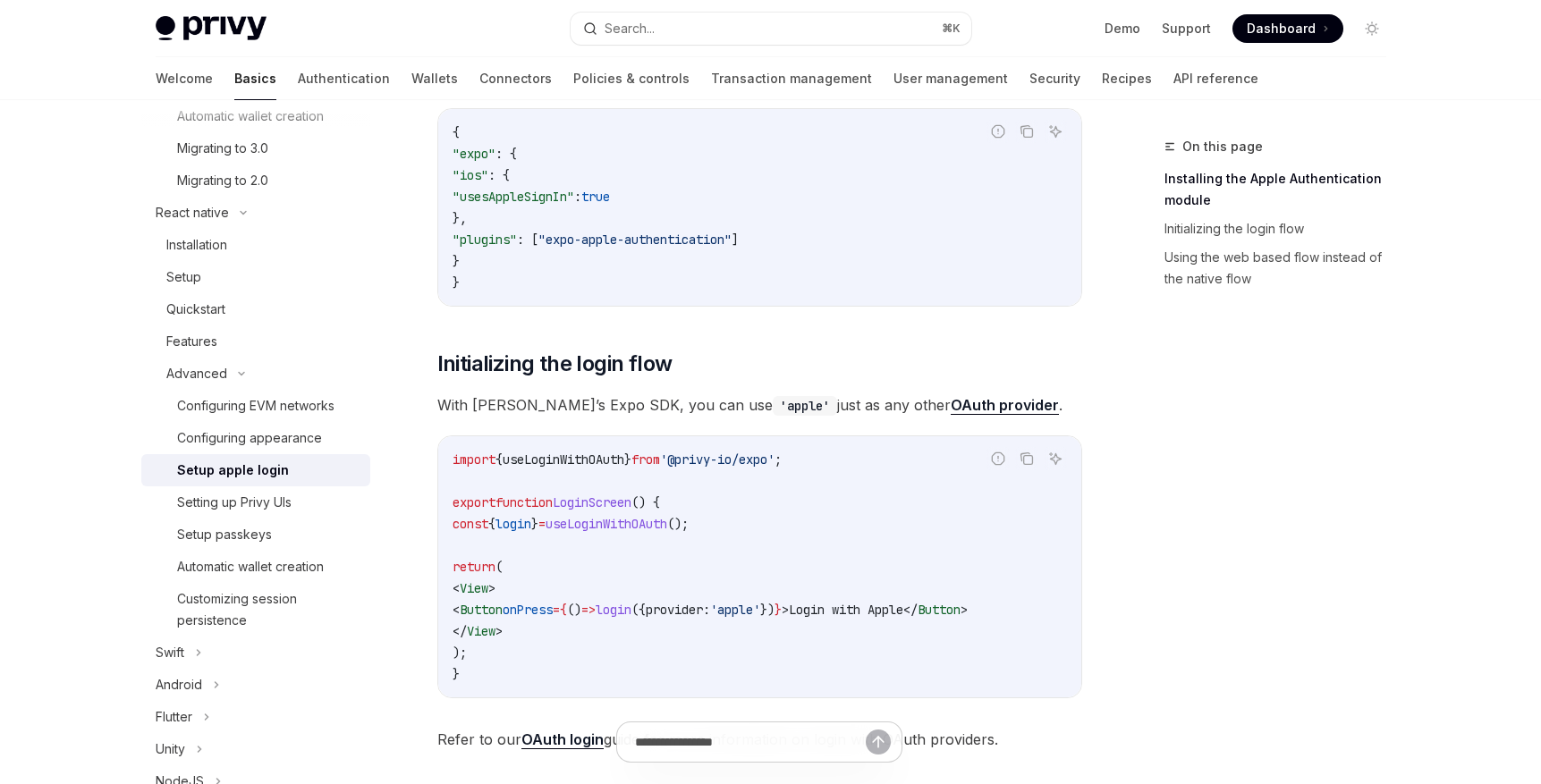
click at [579, 465] on span "useLoginWithOAuth" at bounding box center [563, 459] width 121 height 16
click at [604, 467] on code "import { useLoginWithOAuth } from '@privy-io/expo' ; export function LoginScree…" at bounding box center [759, 566] width 615 height 236
click at [604, 461] on span "useLoginWithOAuth" at bounding box center [563, 459] width 121 height 16
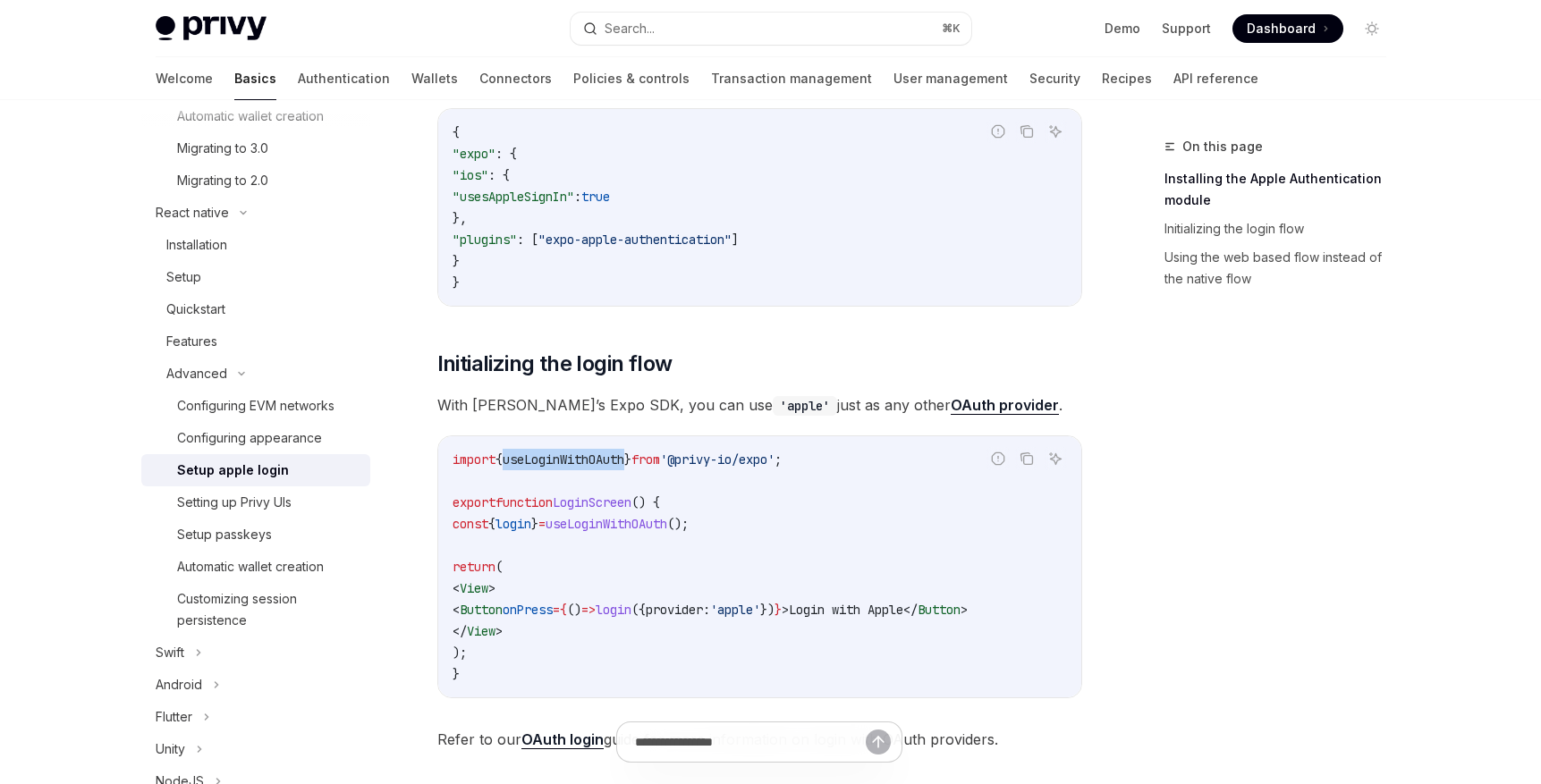
click at [604, 461] on span "useLoginWithOAuth" at bounding box center [563, 459] width 121 height 16
copy span "useLoginWithOAuth"
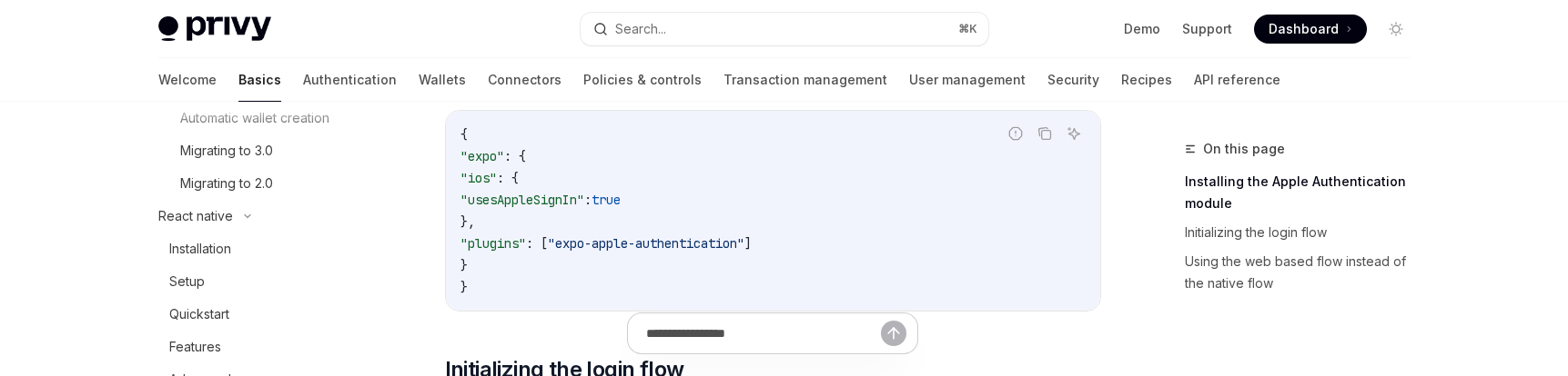
type textarea "*"
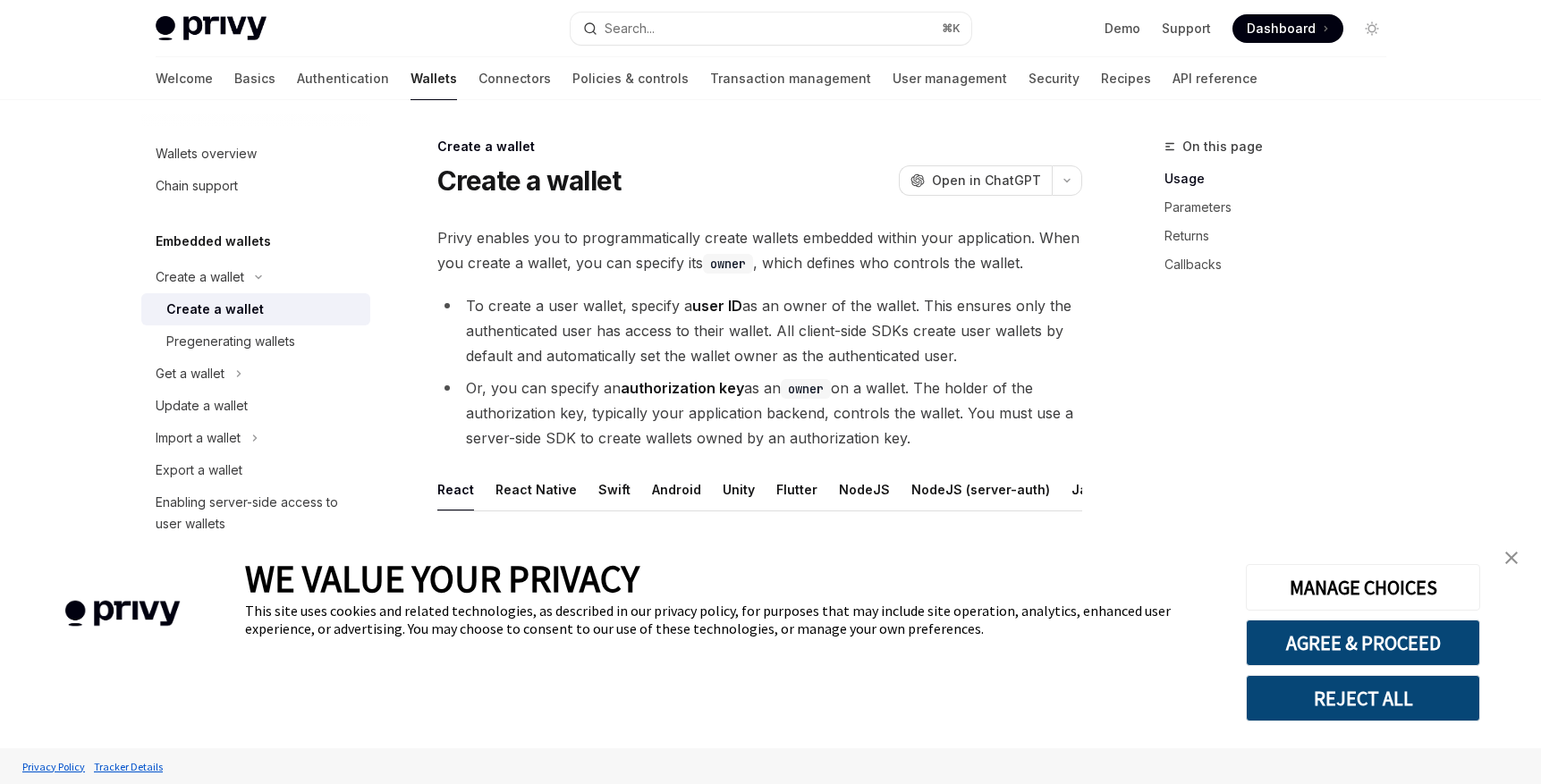
scroll to position [107, 0]
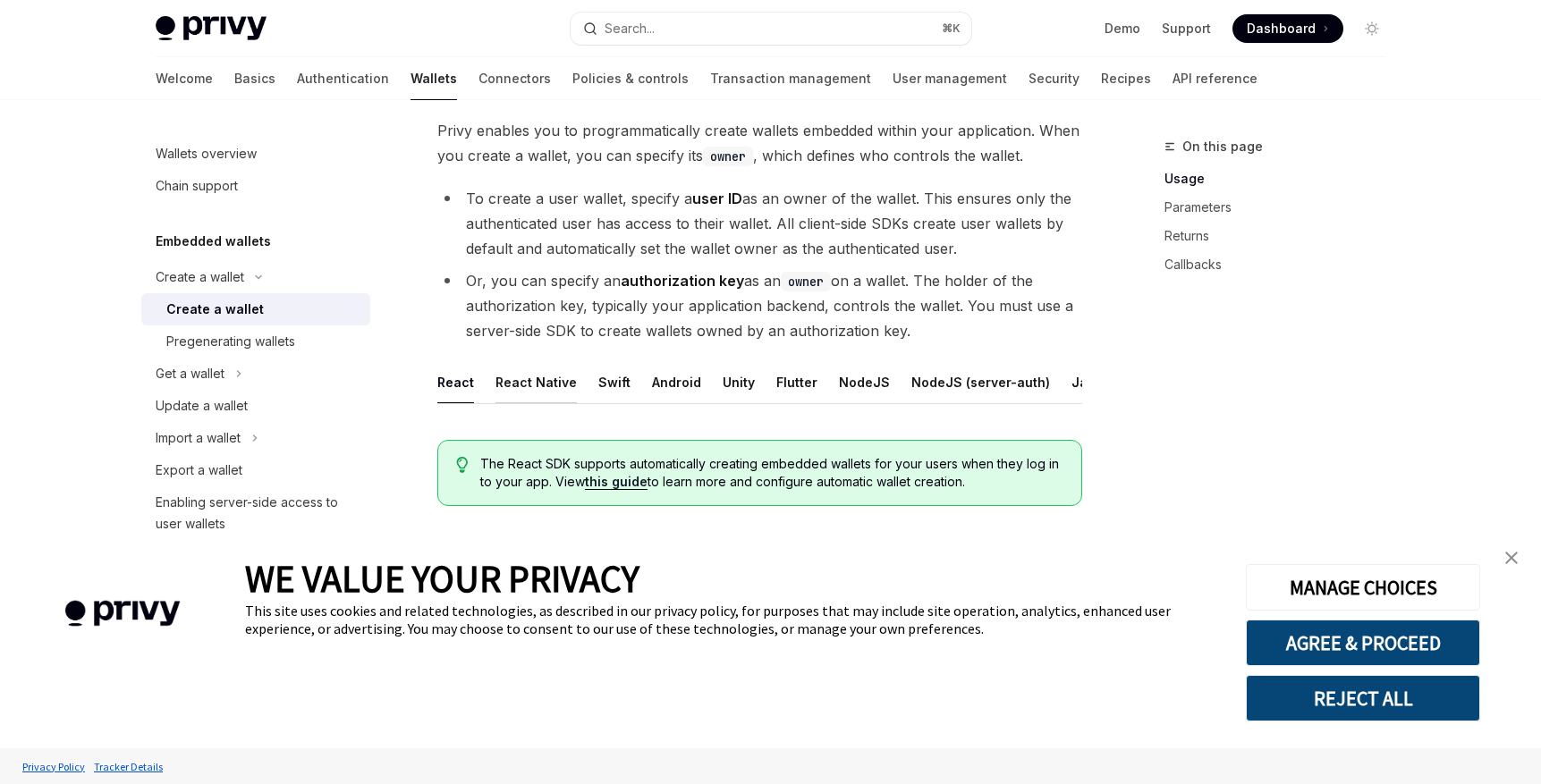
click at [526, 375] on button "React Native" at bounding box center [536, 382] width 82 height 42
type textarea "*"
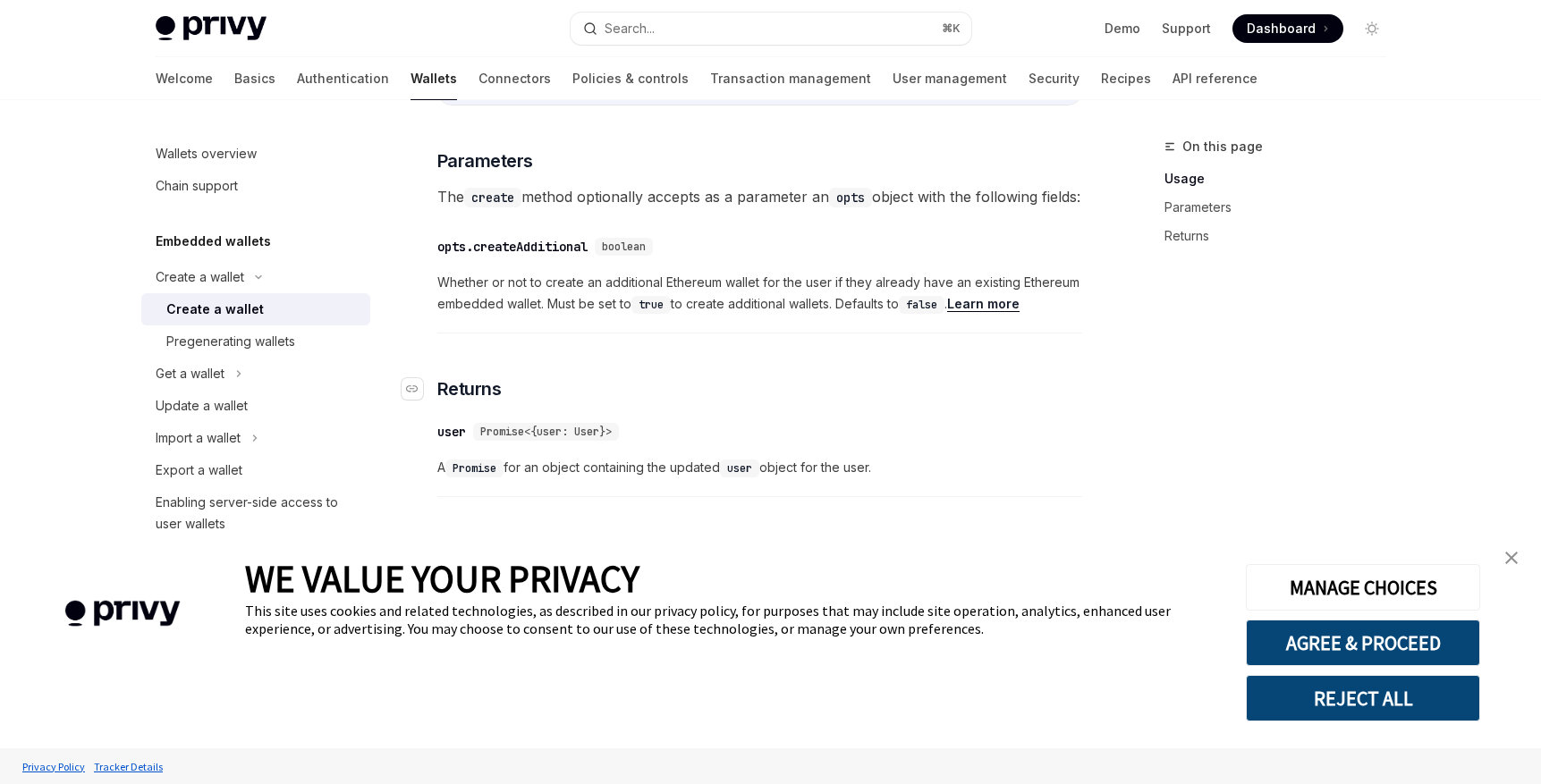
scroll to position [906, 0]
